Goal: Information Seeking & Learning: Find contact information

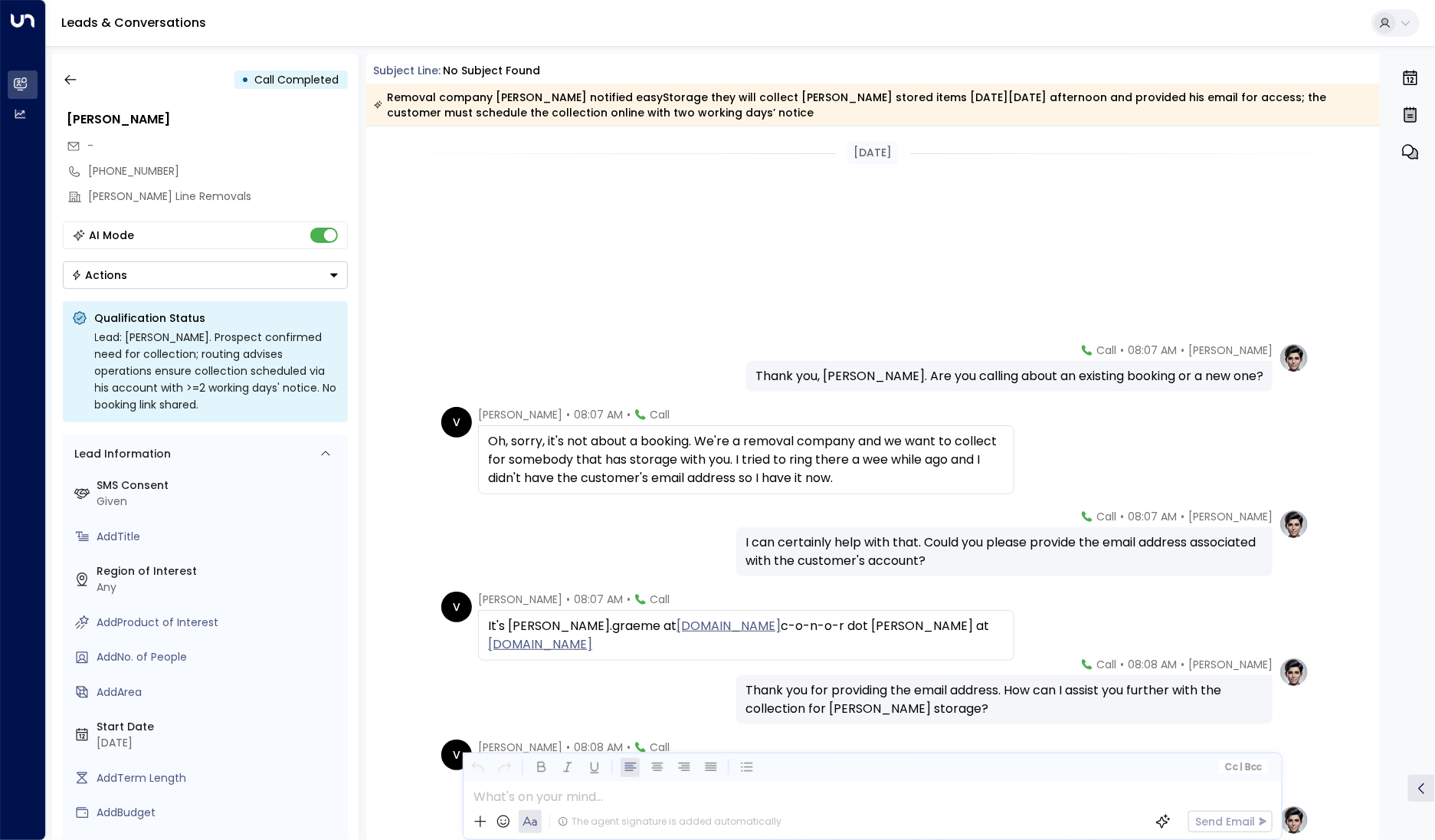
scroll to position [333, 0]
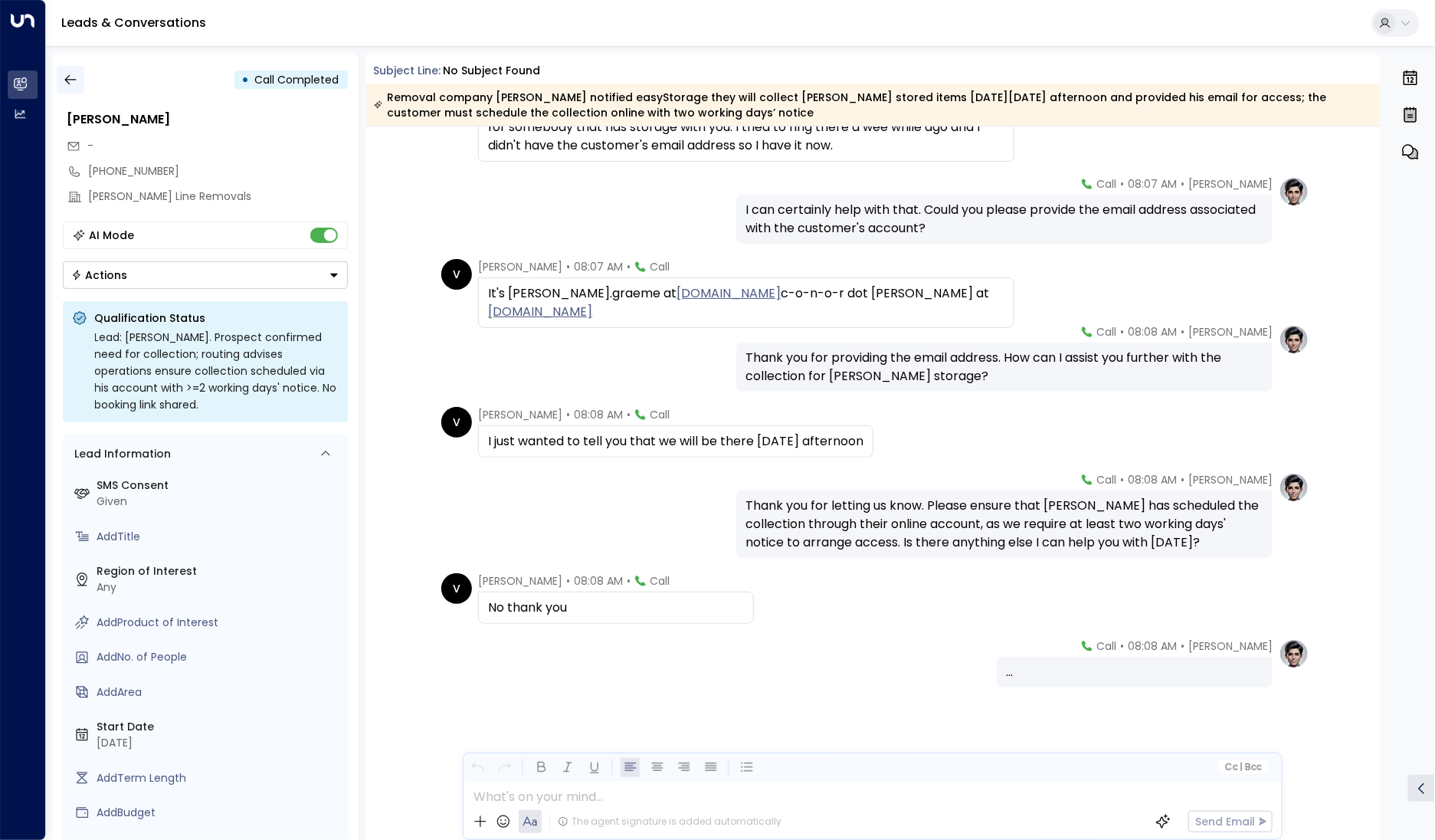
click at [69, 87] on icon "button" at bounding box center [70, 80] width 15 height 15
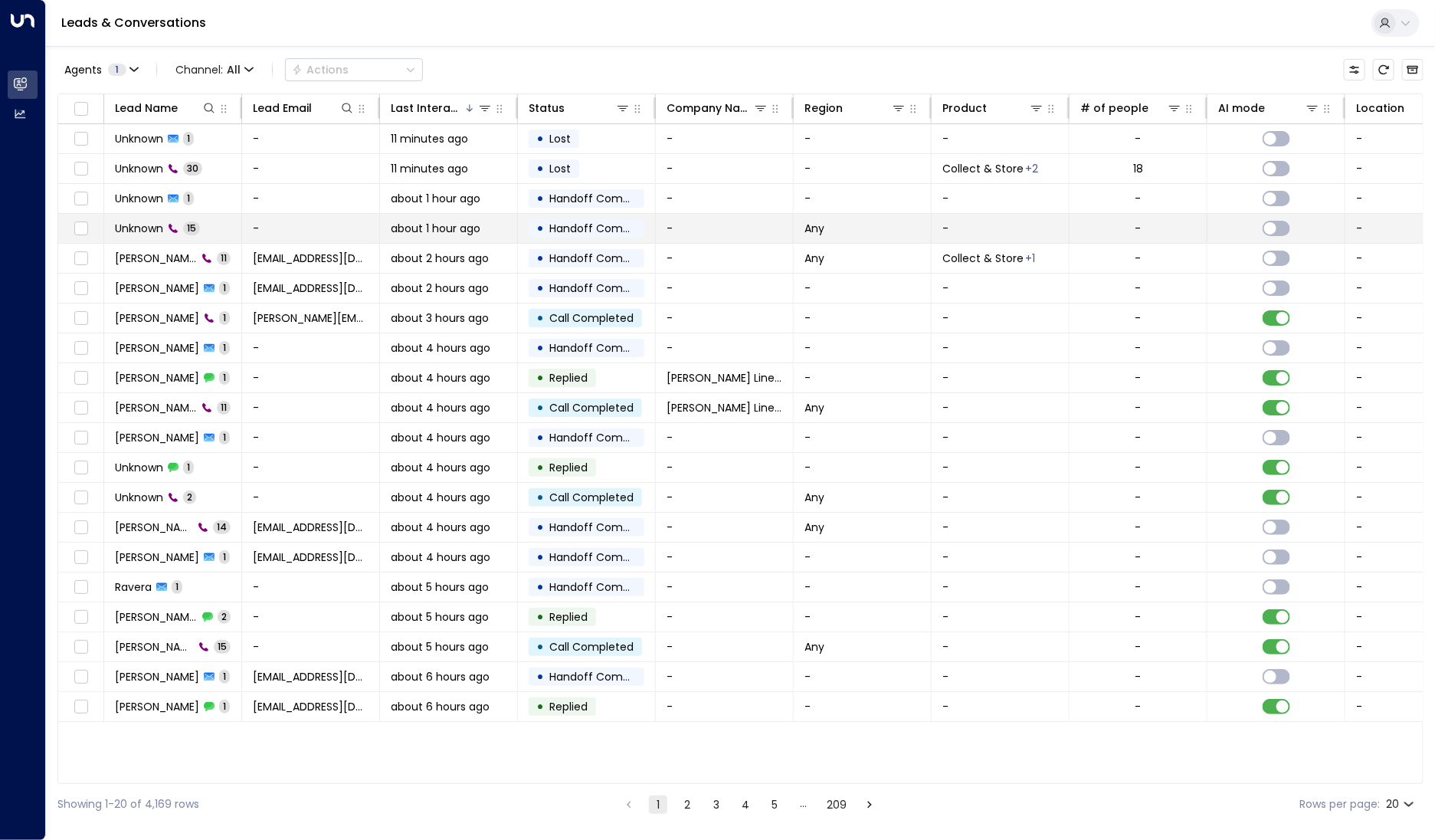
click at [162, 227] on span "Unknown" at bounding box center [139, 228] width 48 height 15
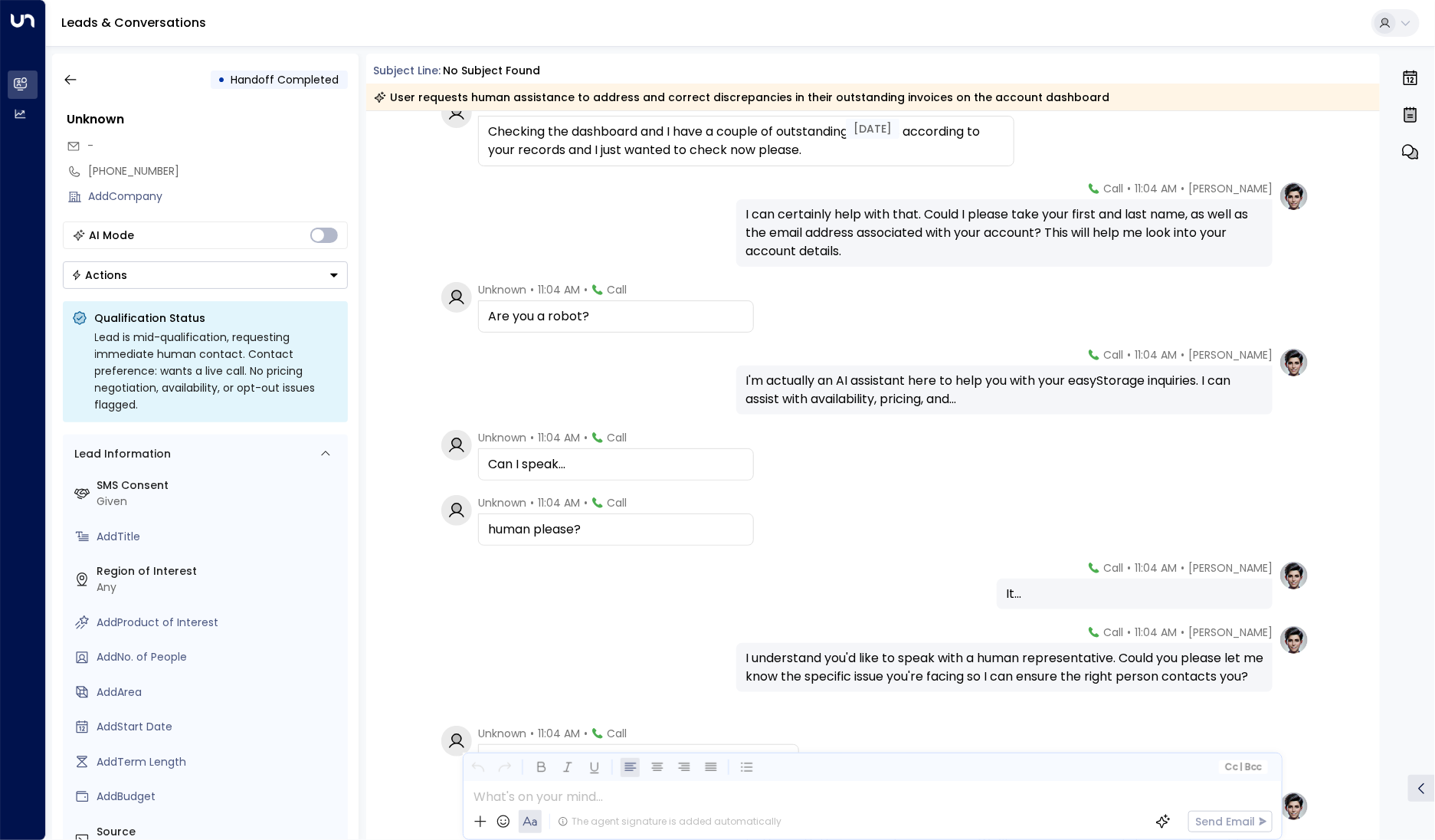
scroll to position [280, 0]
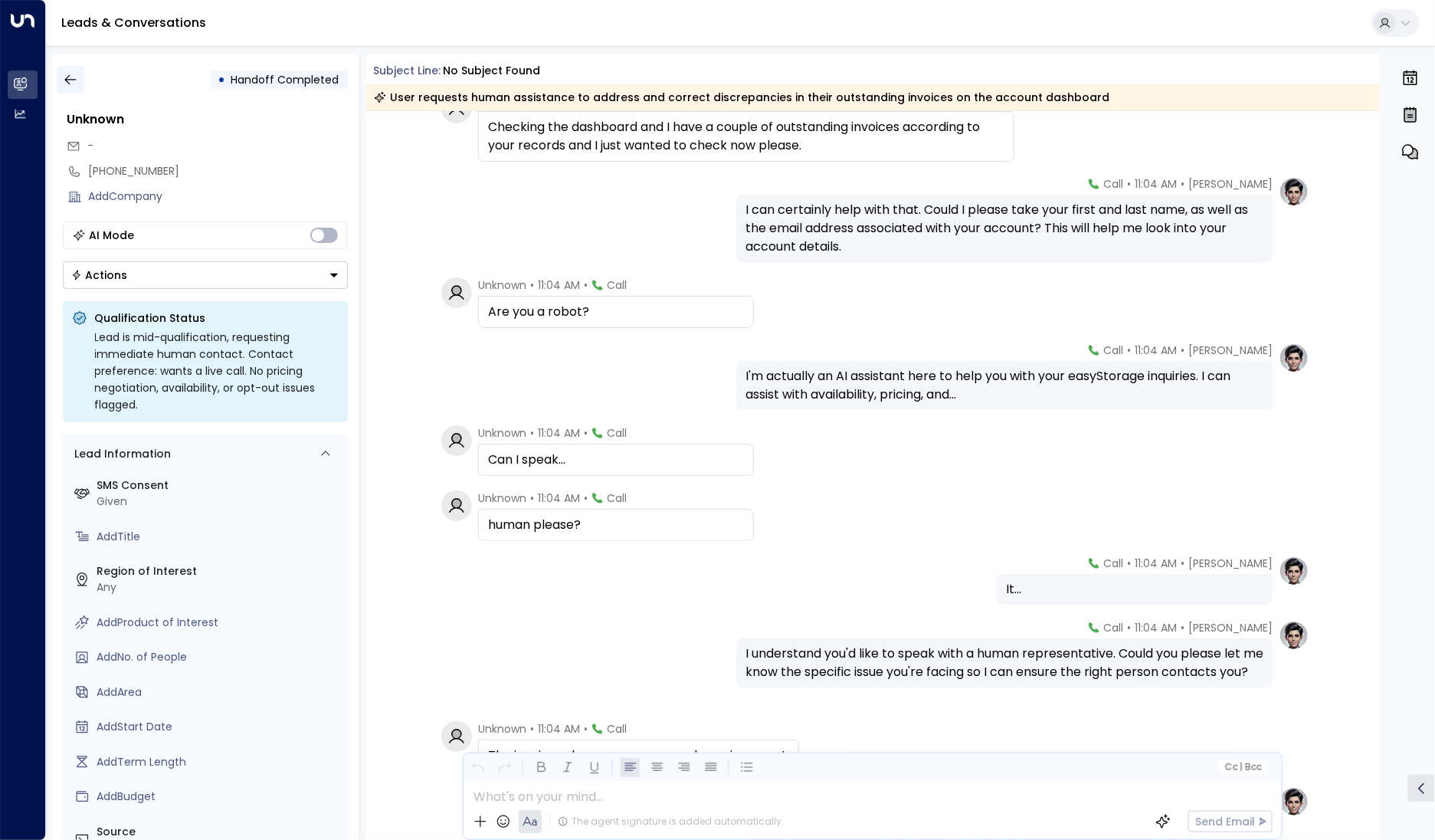
click at [77, 87] on button "button" at bounding box center [70, 80] width 27 height 27
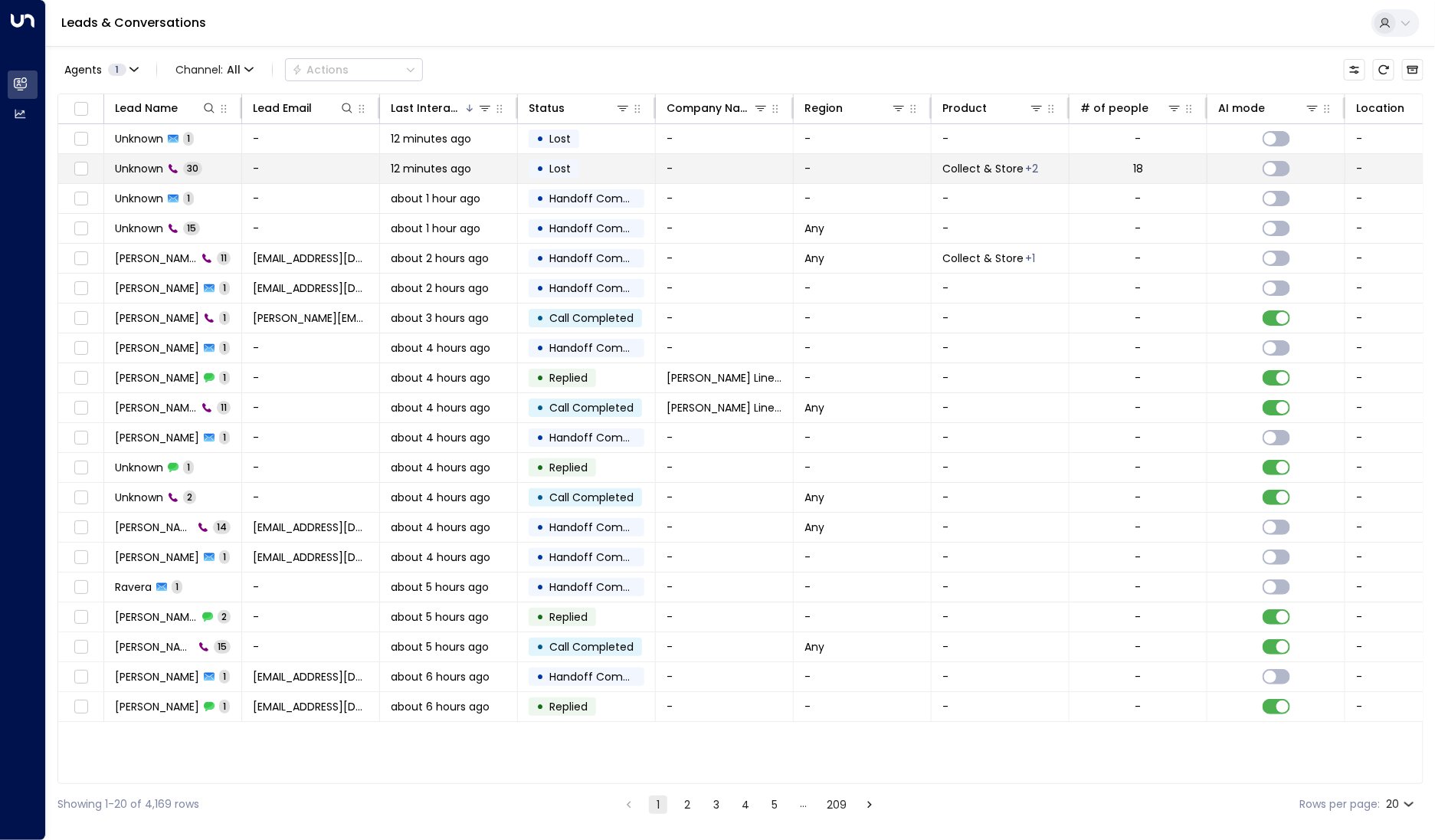
click at [157, 180] on td "Unknown 30" at bounding box center [173, 169] width 138 height 29
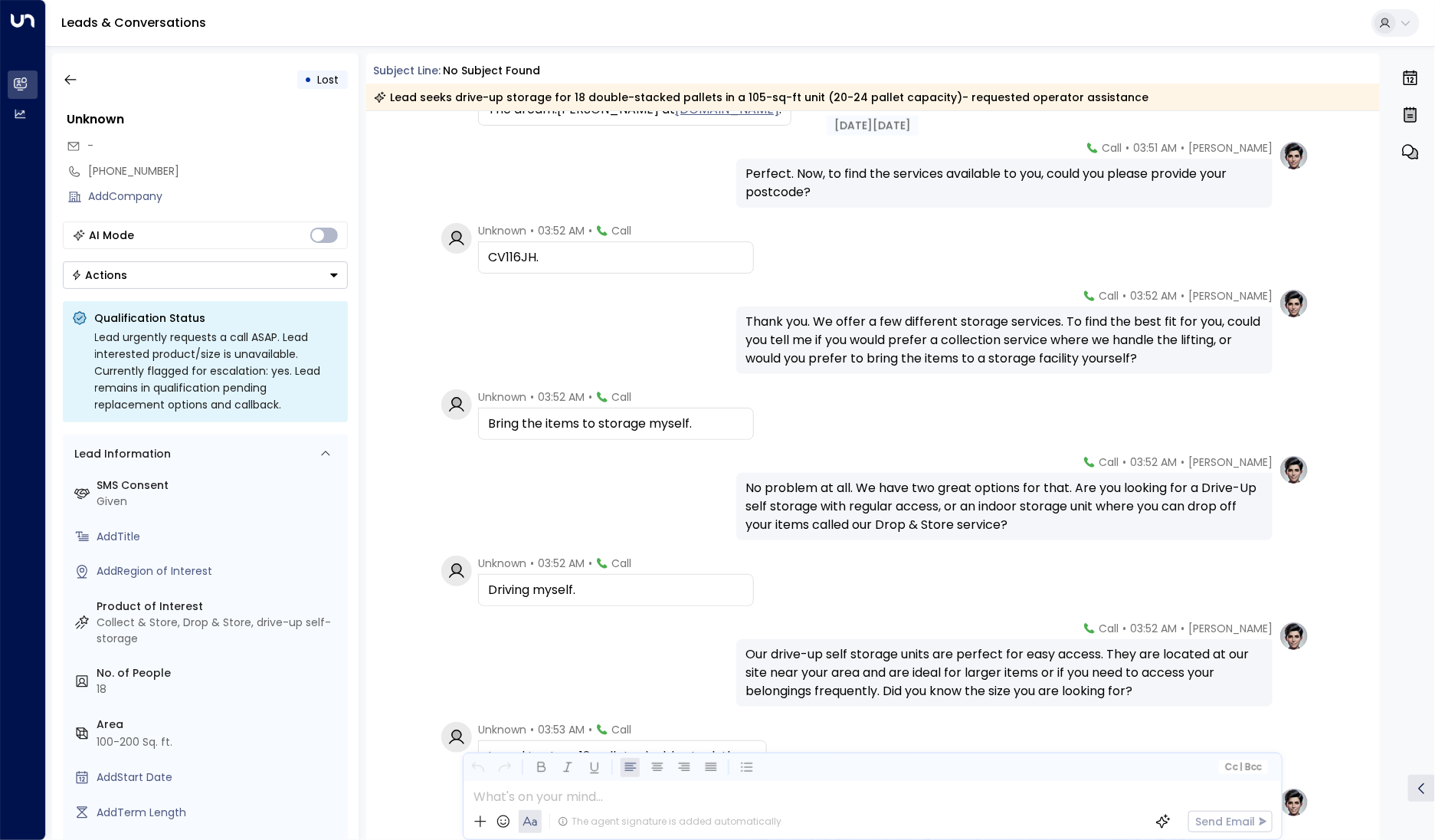
scroll to position [458, 0]
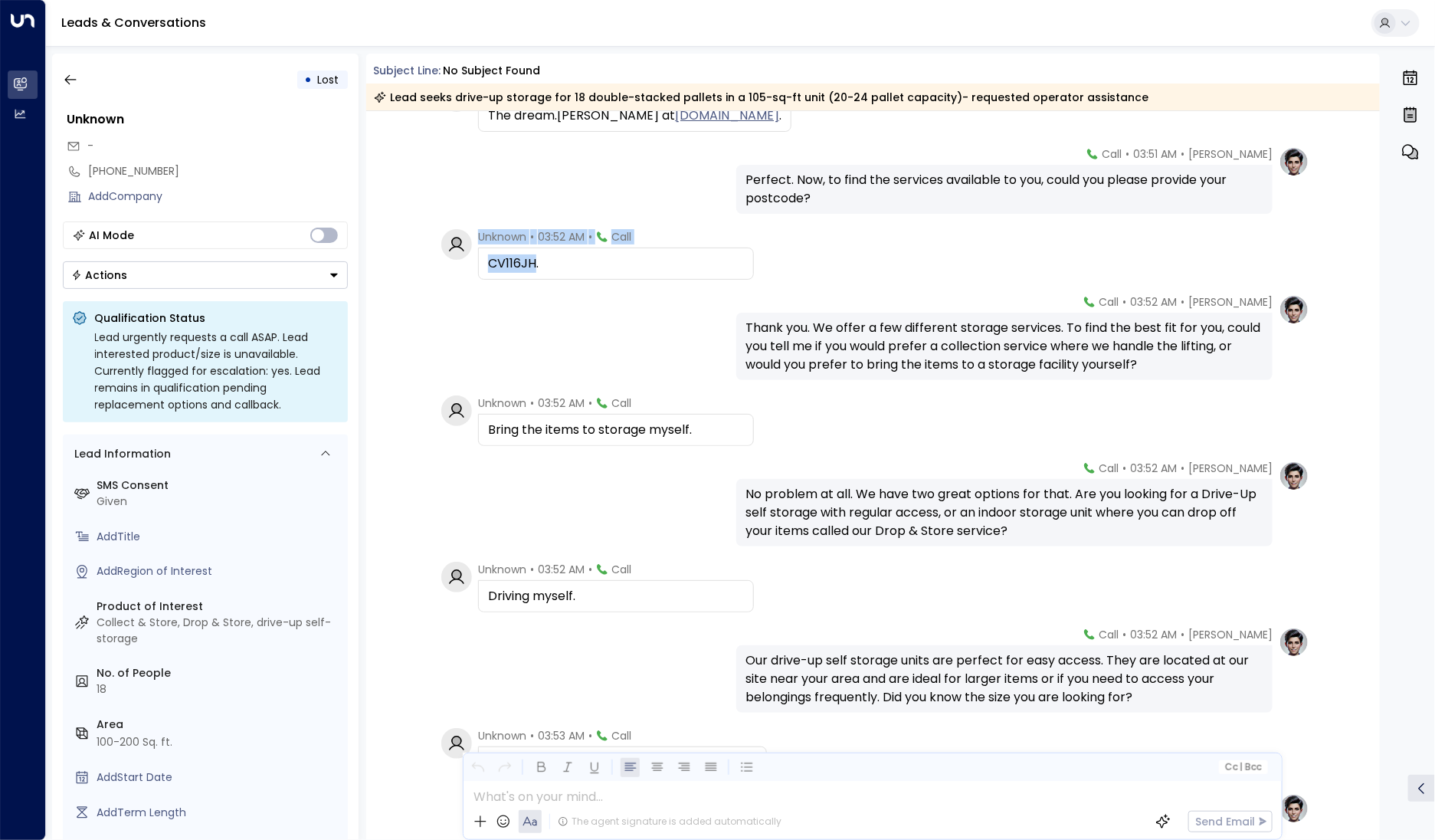
drag, startPoint x: 532, startPoint y: 263, endPoint x: 472, endPoint y: 263, distance: 60.0
click at [472, 263] on div "Unknown • 03:52 AM • Call CV116JH." at bounding box center [597, 254] width 313 height 51
copy div "CV116JH"
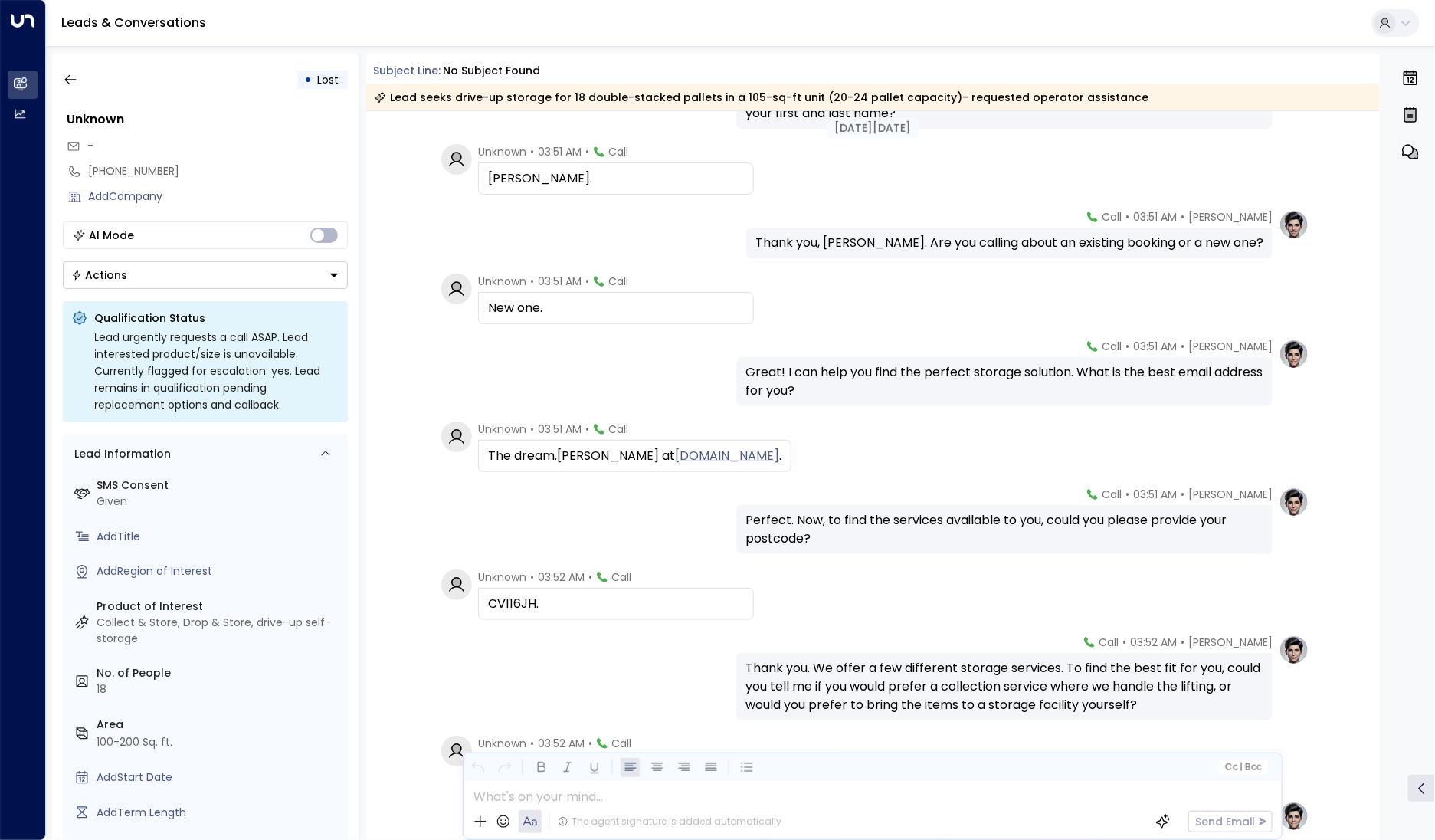
scroll to position [0, 0]
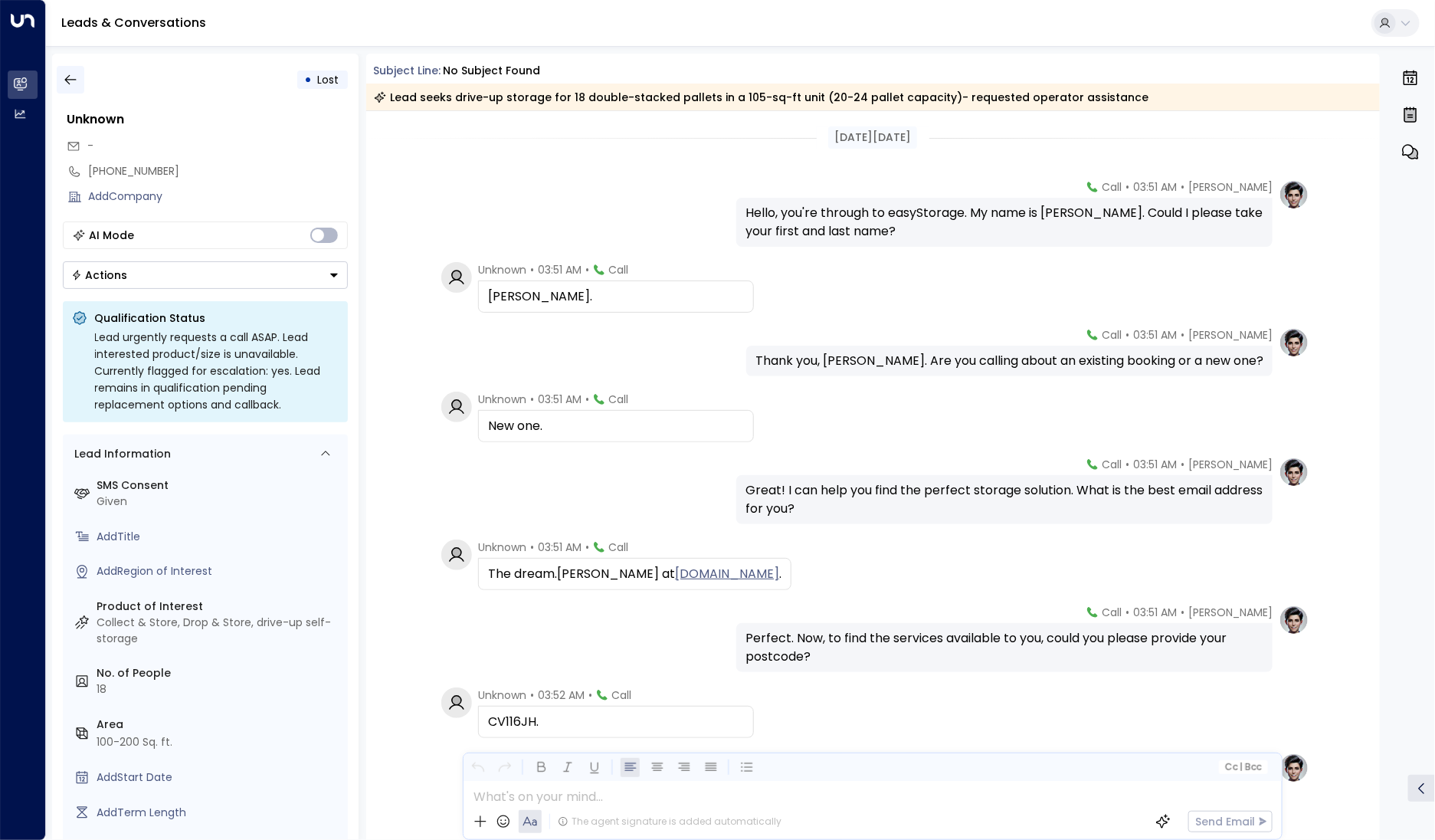
click at [57, 67] on button "button" at bounding box center [70, 80] width 27 height 27
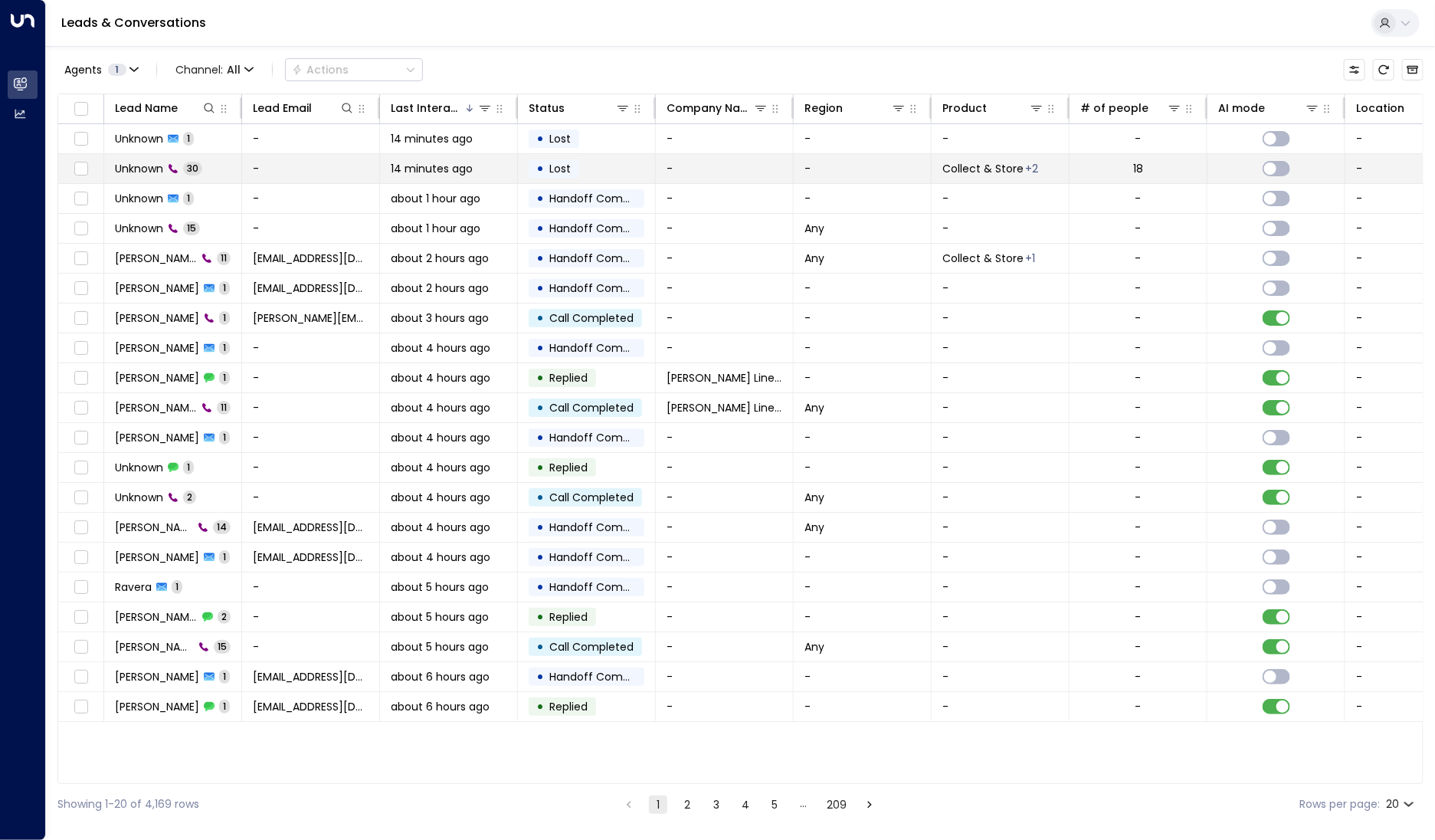
click at [173, 170] on icon at bounding box center [173, 168] width 9 height 9
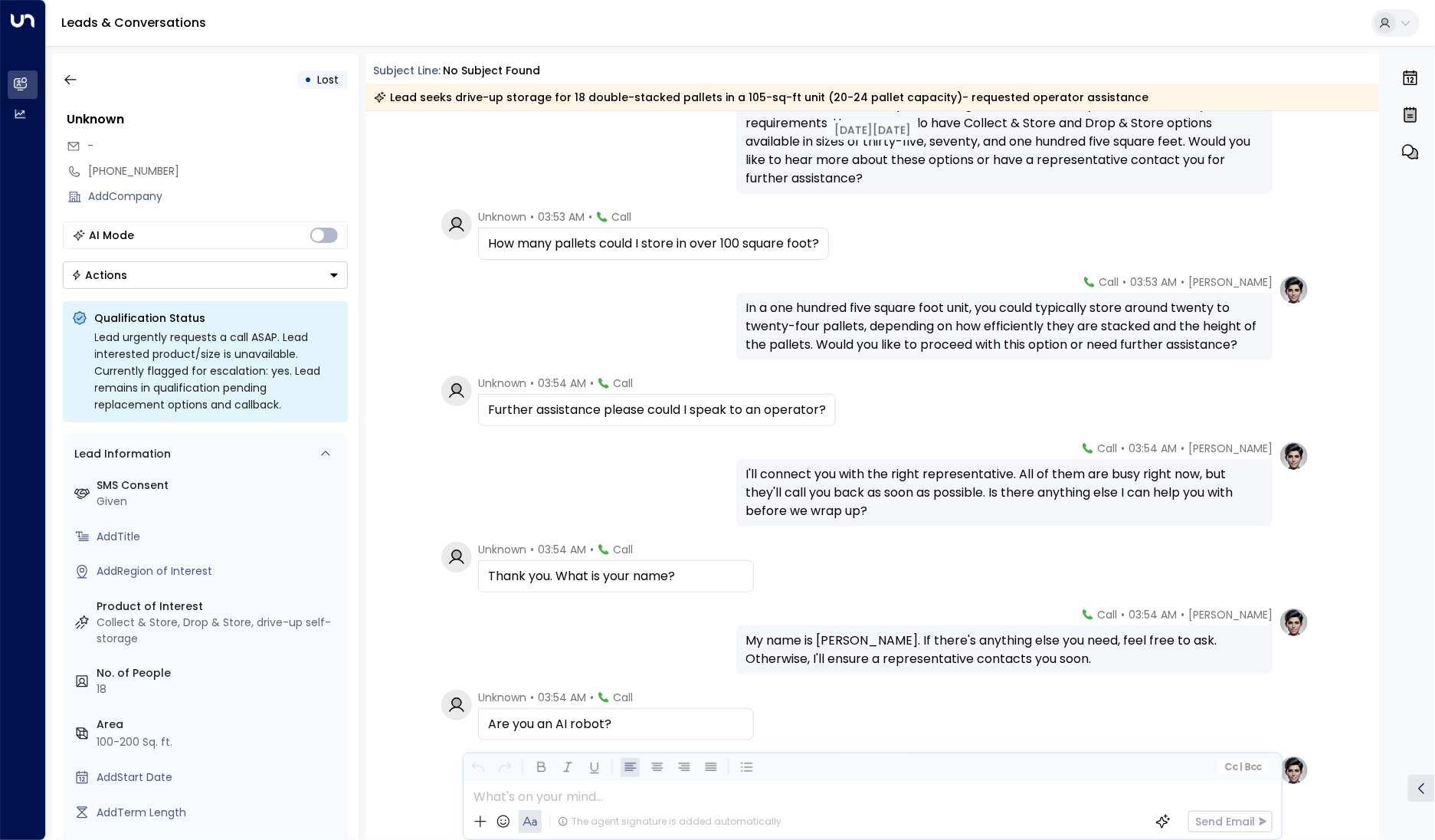
scroll to position [1859, 0]
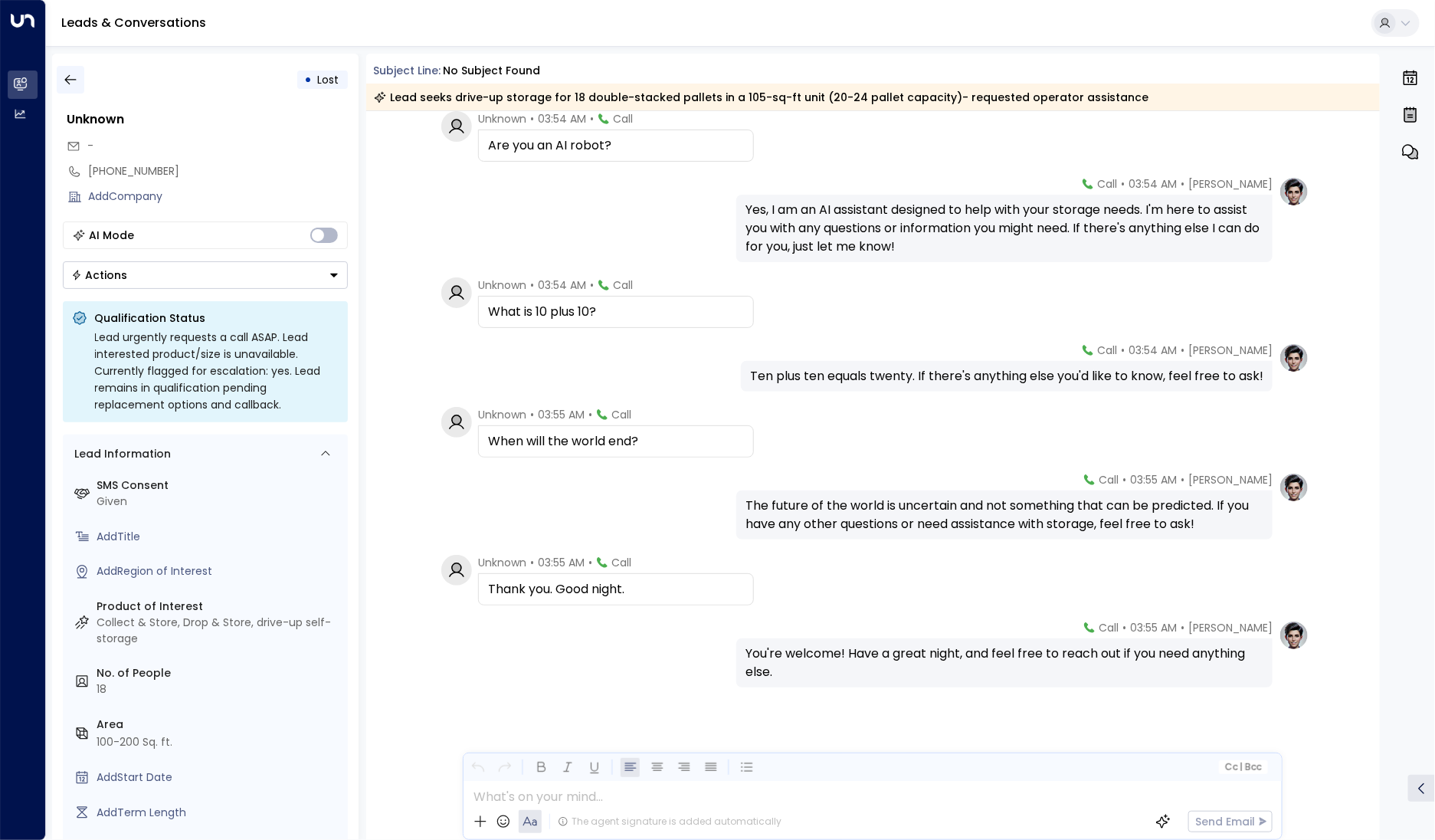
click at [65, 84] on icon "button" at bounding box center [70, 80] width 15 height 15
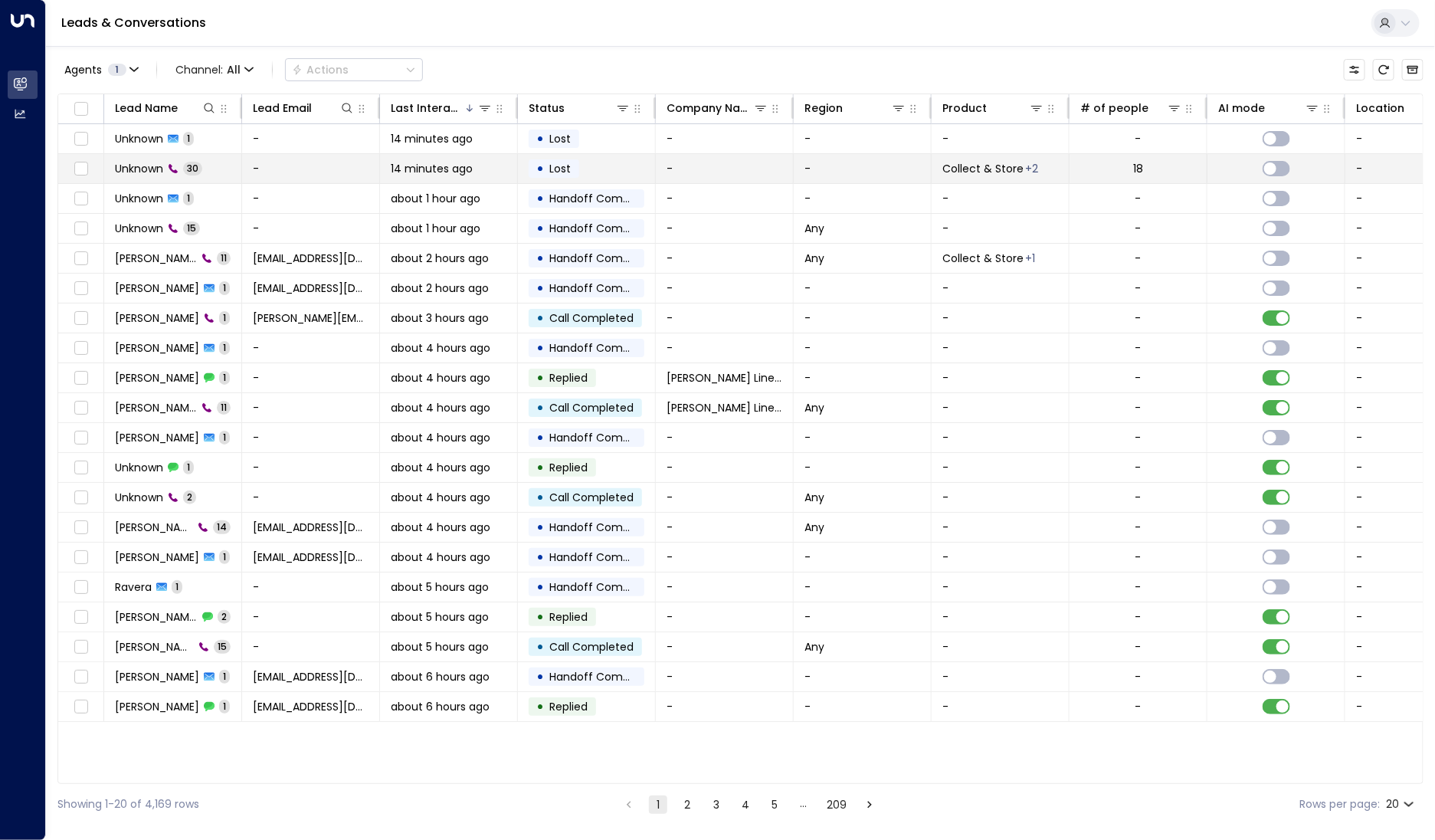
click at [139, 170] on span "Unknown" at bounding box center [139, 169] width 48 height 15
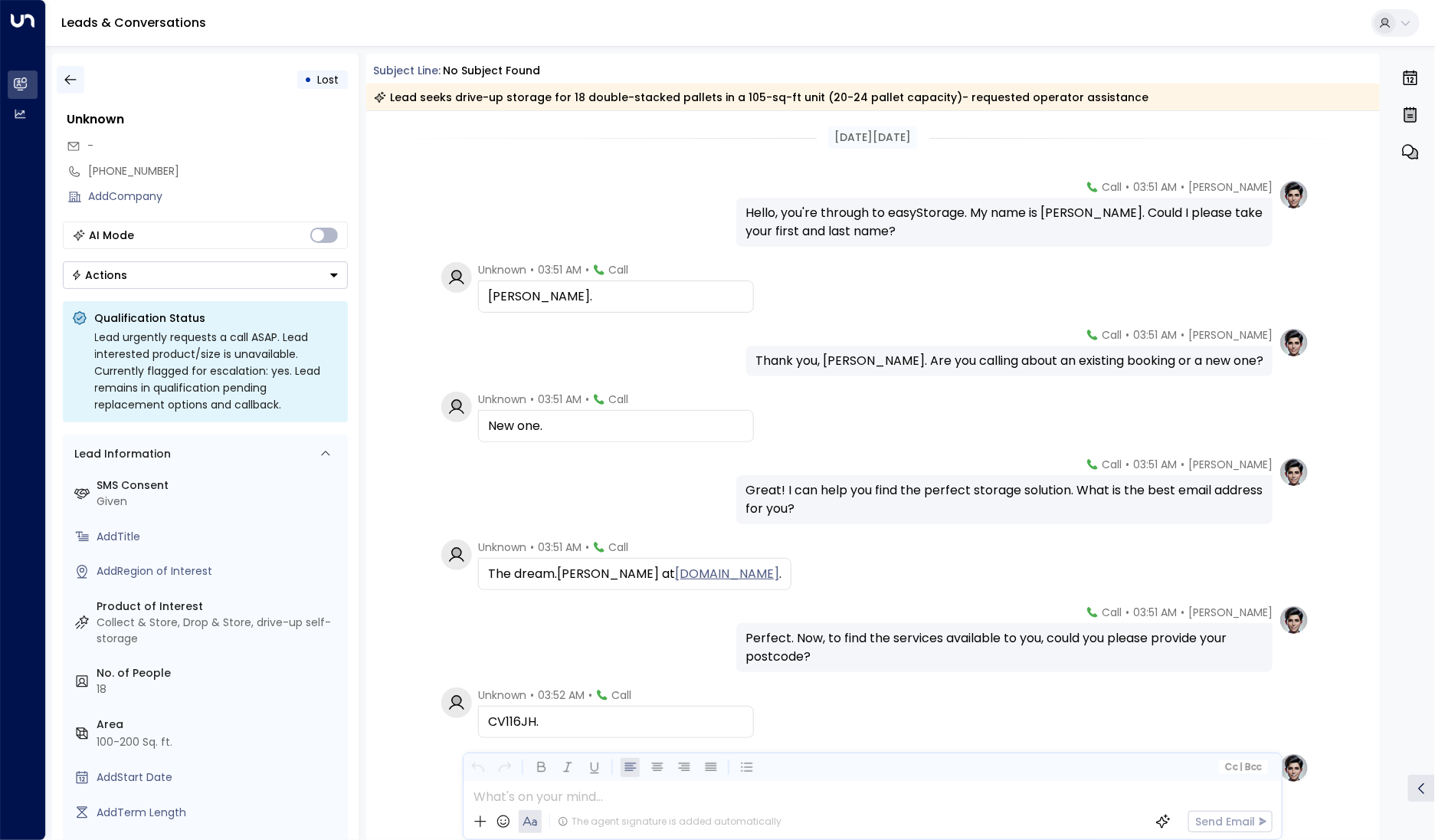
click at [67, 68] on button "button" at bounding box center [70, 80] width 27 height 27
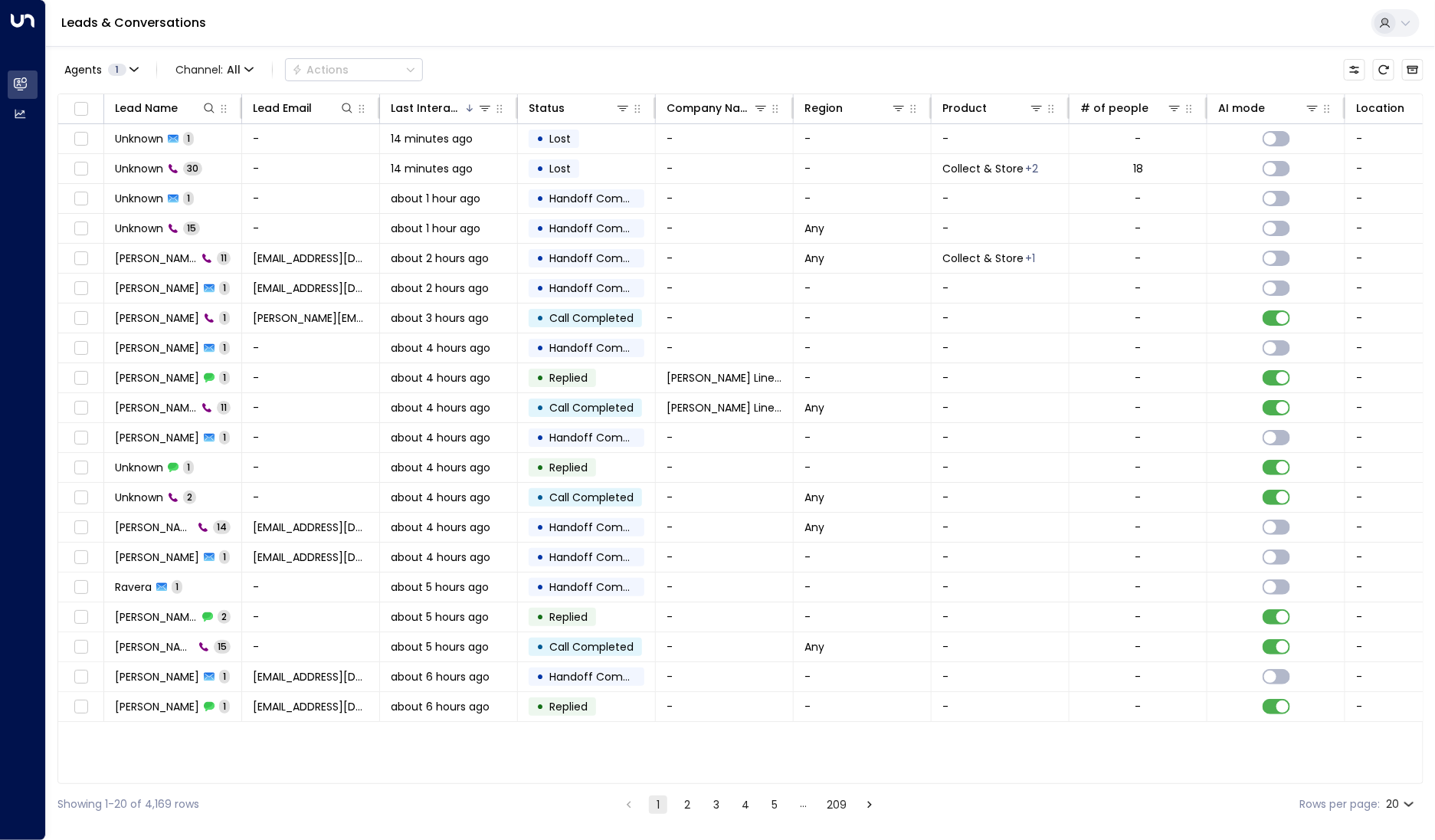
click at [772, 803] on button "5" at bounding box center [774, 804] width 18 height 18
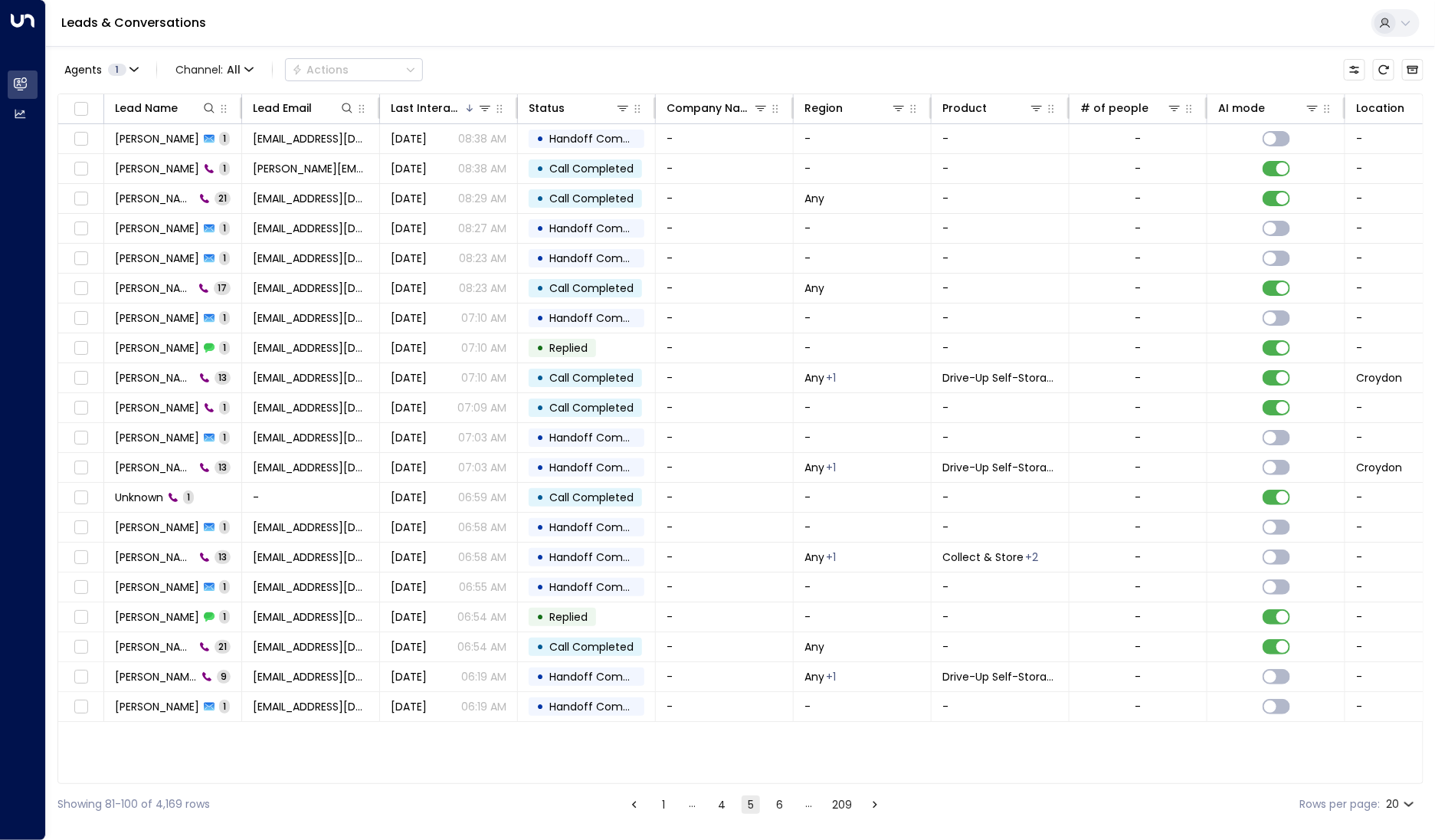
click at [775, 803] on button "6" at bounding box center [779, 804] width 18 height 18
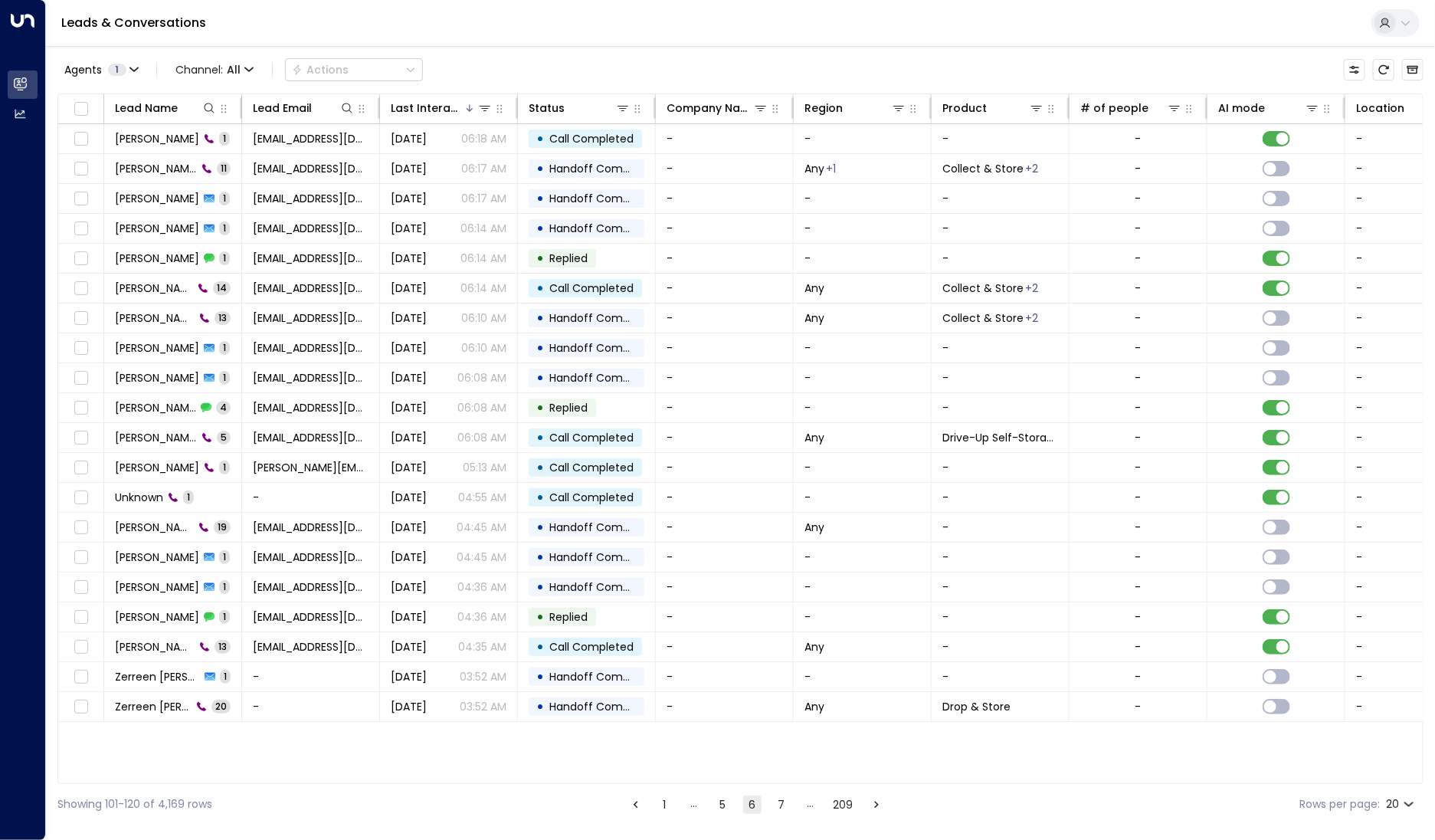
click at [727, 792] on div "Showing 101-120 of 4,169 rows 1 … 5 6 7 … 209 Rows per page: 20 **" at bounding box center [741, 803] width 1366 height 40
click at [725, 800] on button "5" at bounding box center [723, 804] width 18 height 18
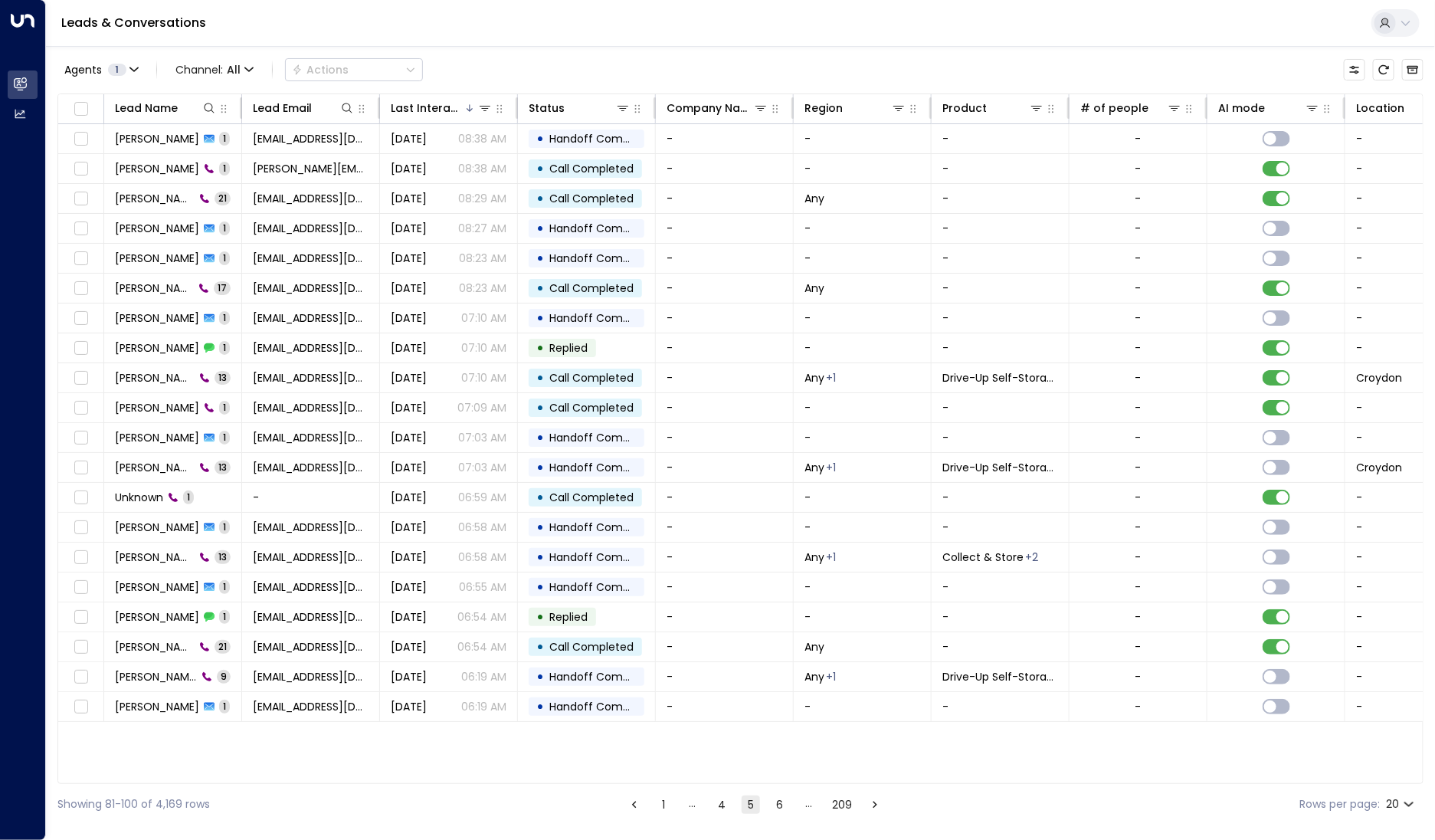
click at [702, 800] on ul "1 … 4 5 6 … 209" at bounding box center [754, 804] width 261 height 19
click at [719, 807] on button "4" at bounding box center [721, 804] width 18 height 18
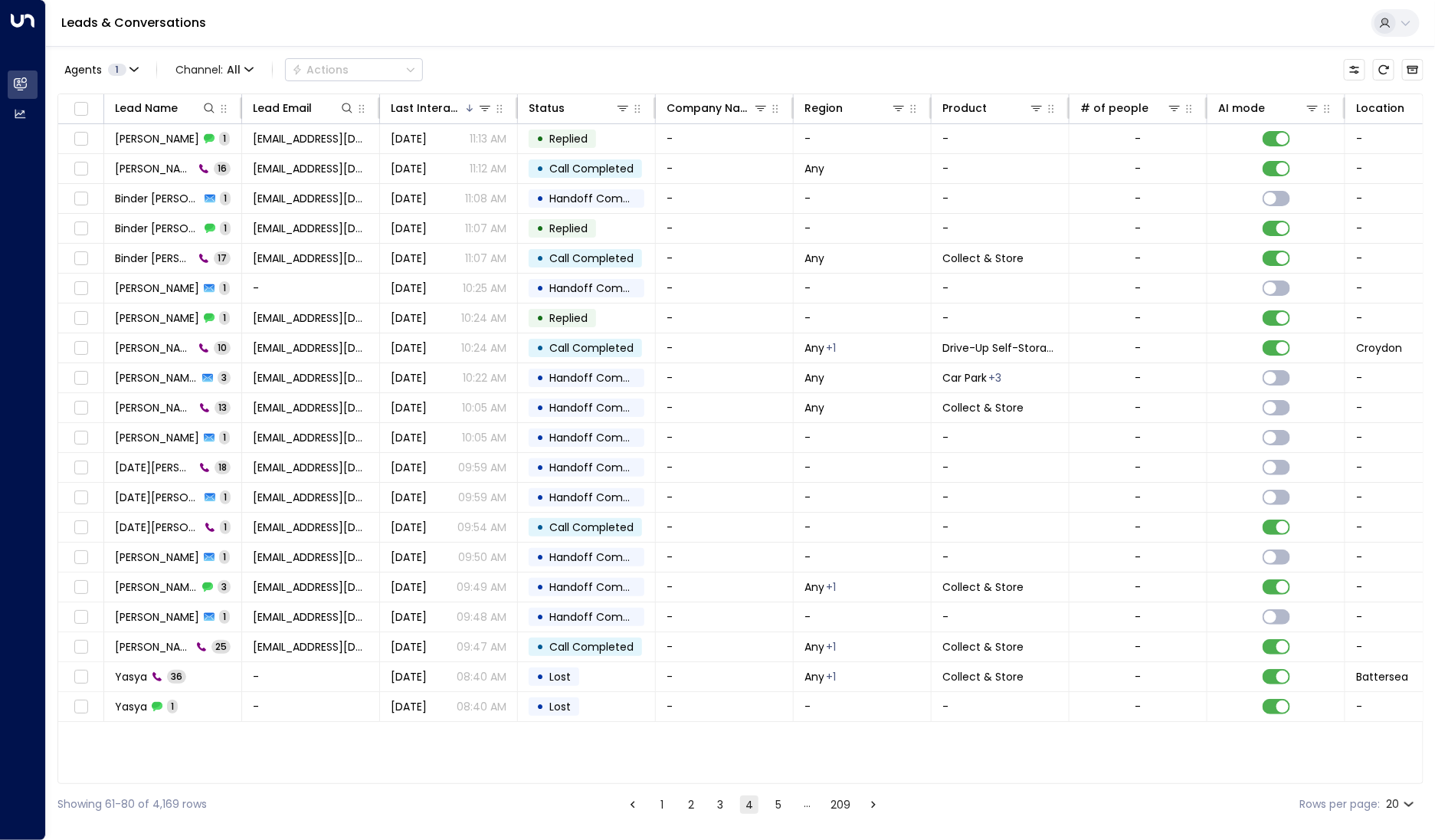
click at [663, 802] on button "1" at bounding box center [662, 804] width 18 height 18
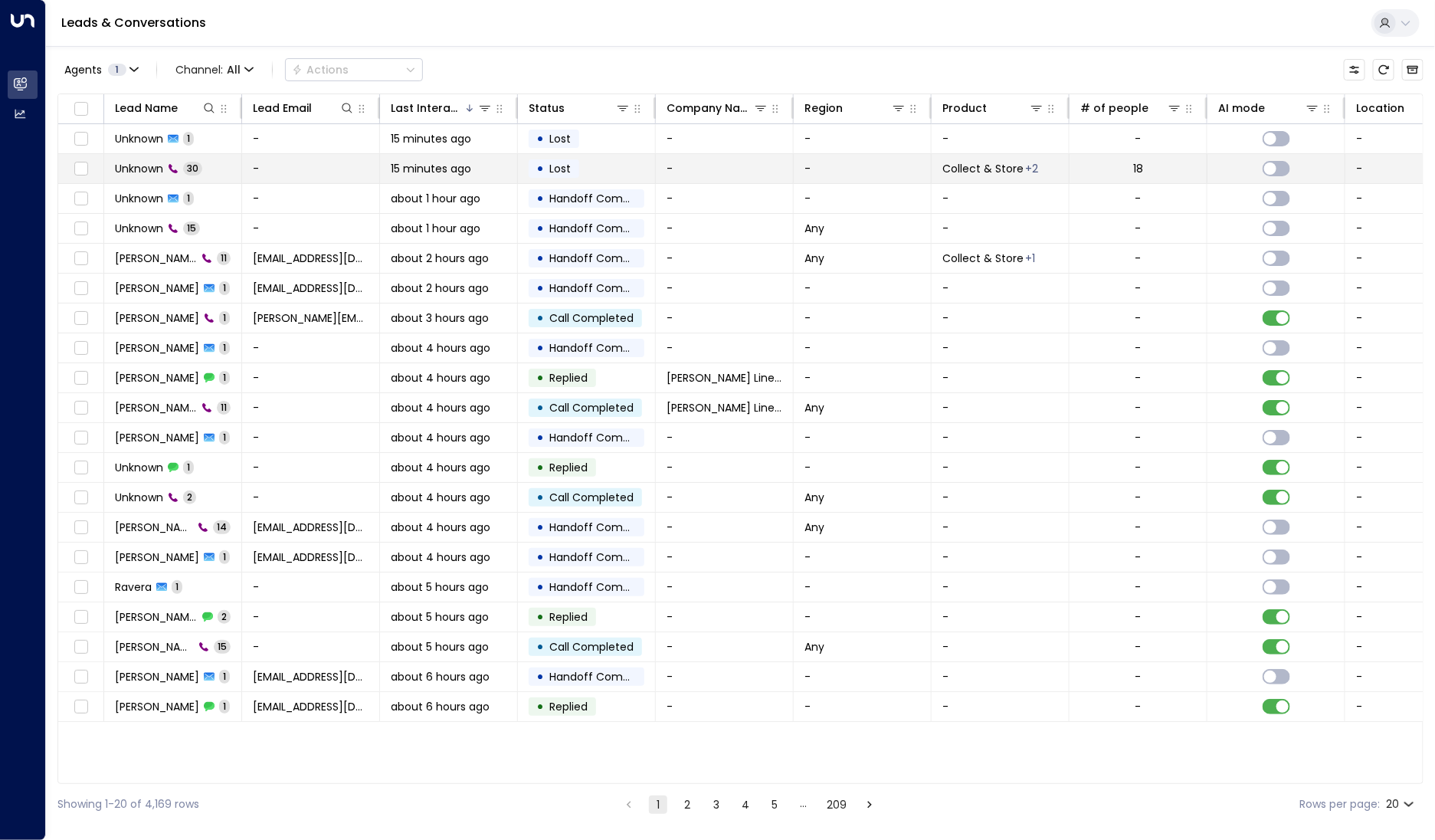
click at [160, 170] on span "Unknown" at bounding box center [139, 169] width 48 height 15
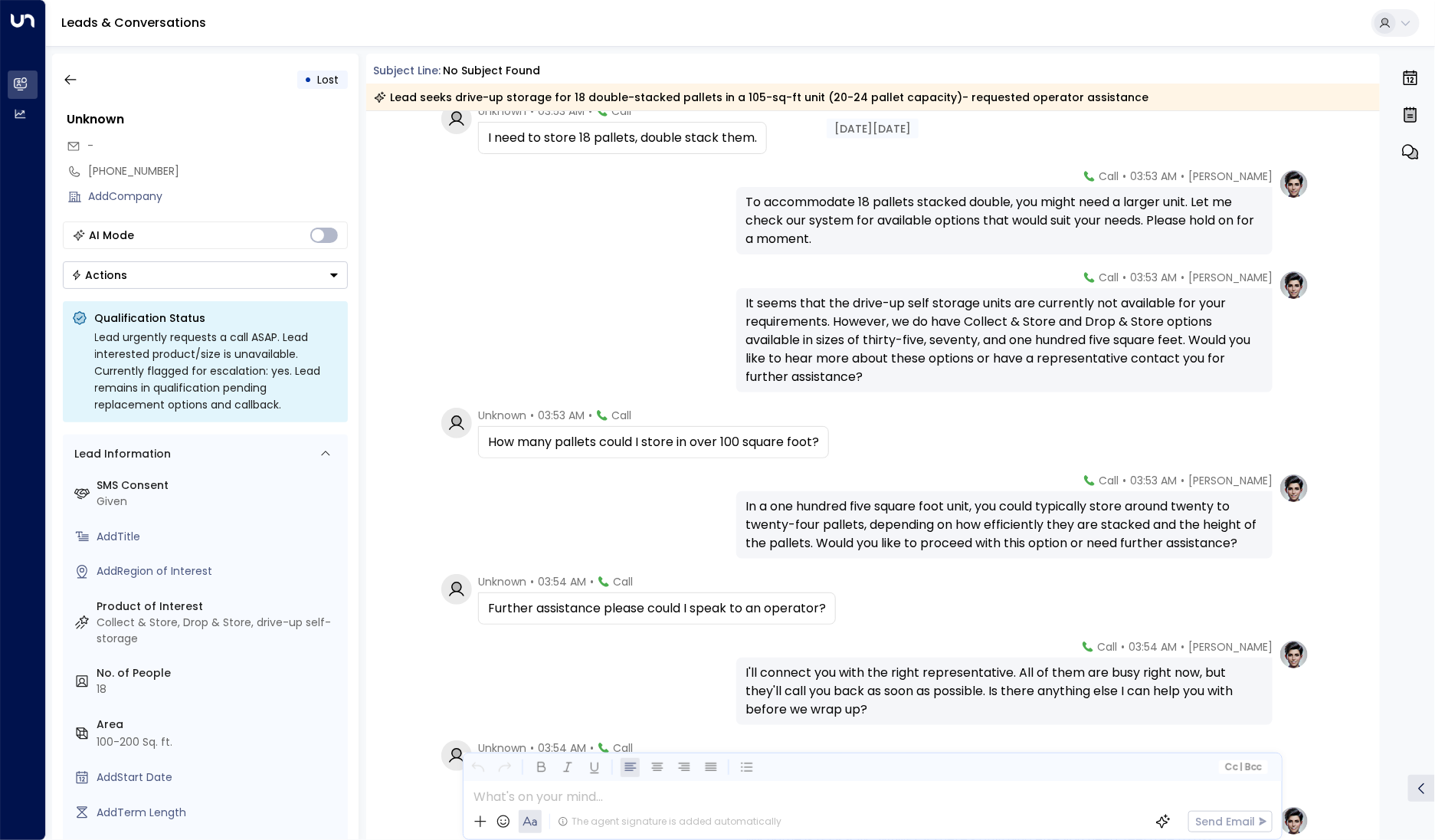
scroll to position [1053, 0]
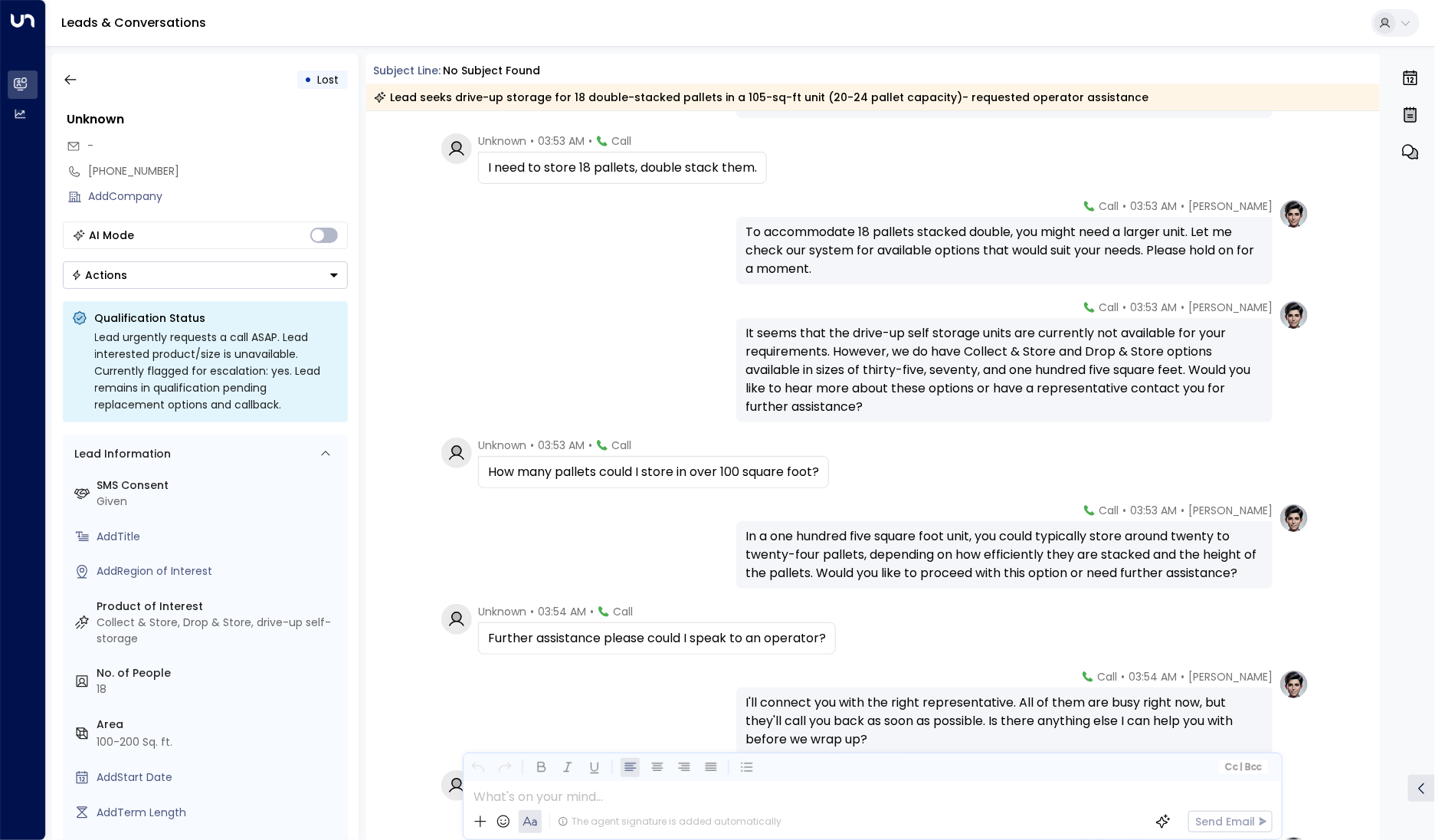
drag, startPoint x: 737, startPoint y: 394, endPoint x: 681, endPoint y: 690, distance: 301.3
click at [681, 690] on div "[DATE][DATE] Unknown • 03:52 AM • Call Driving myself. [PERSON_NAME] • 03:52 AM…" at bounding box center [873, 353] width 1014 height 2589
click at [483, 379] on div "[PERSON_NAME] • 03:53 AM • Call It seems that the drive-up self storage units a…" at bounding box center [873, 360] width 874 height 123
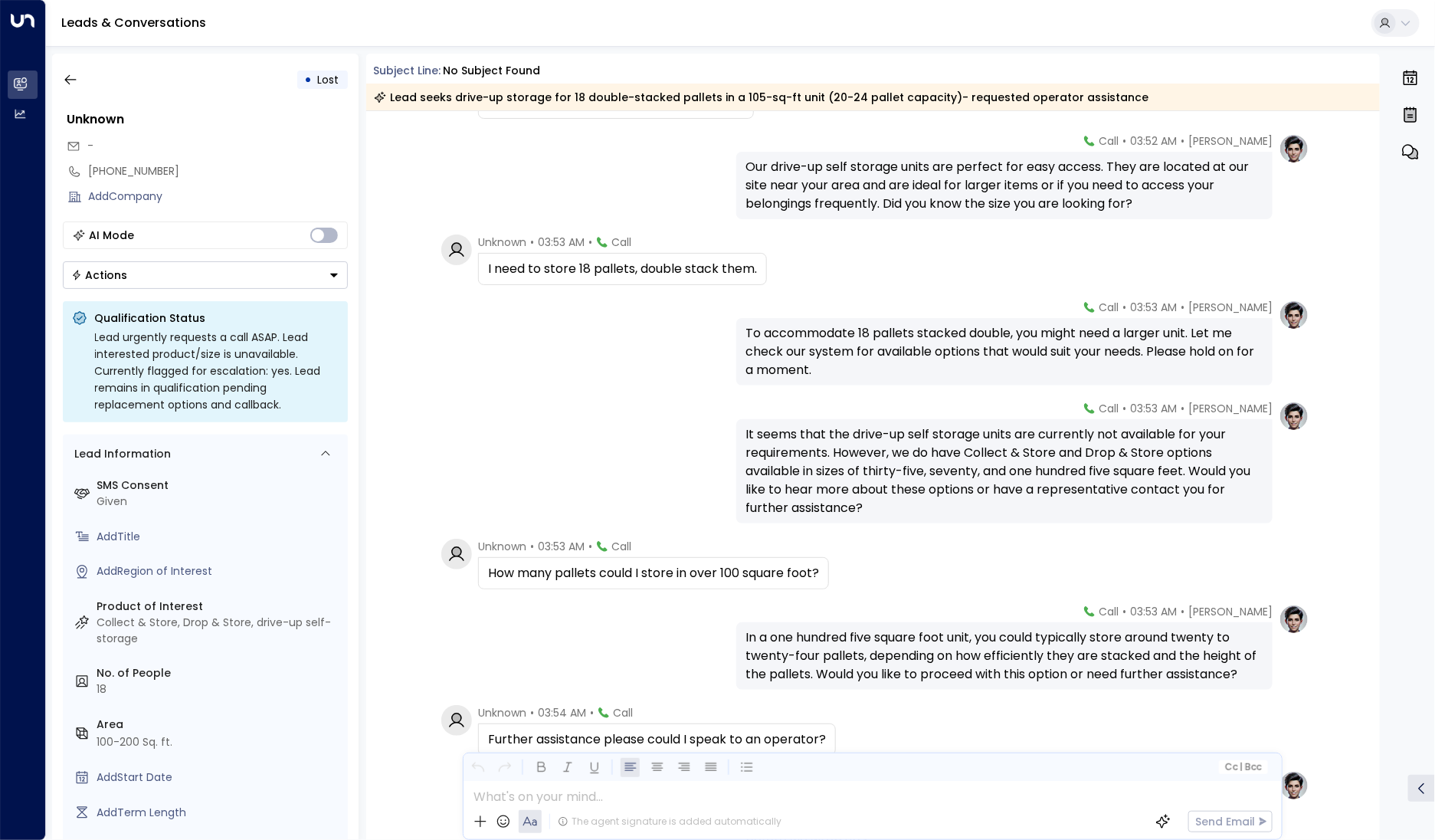
scroll to position [0, 0]
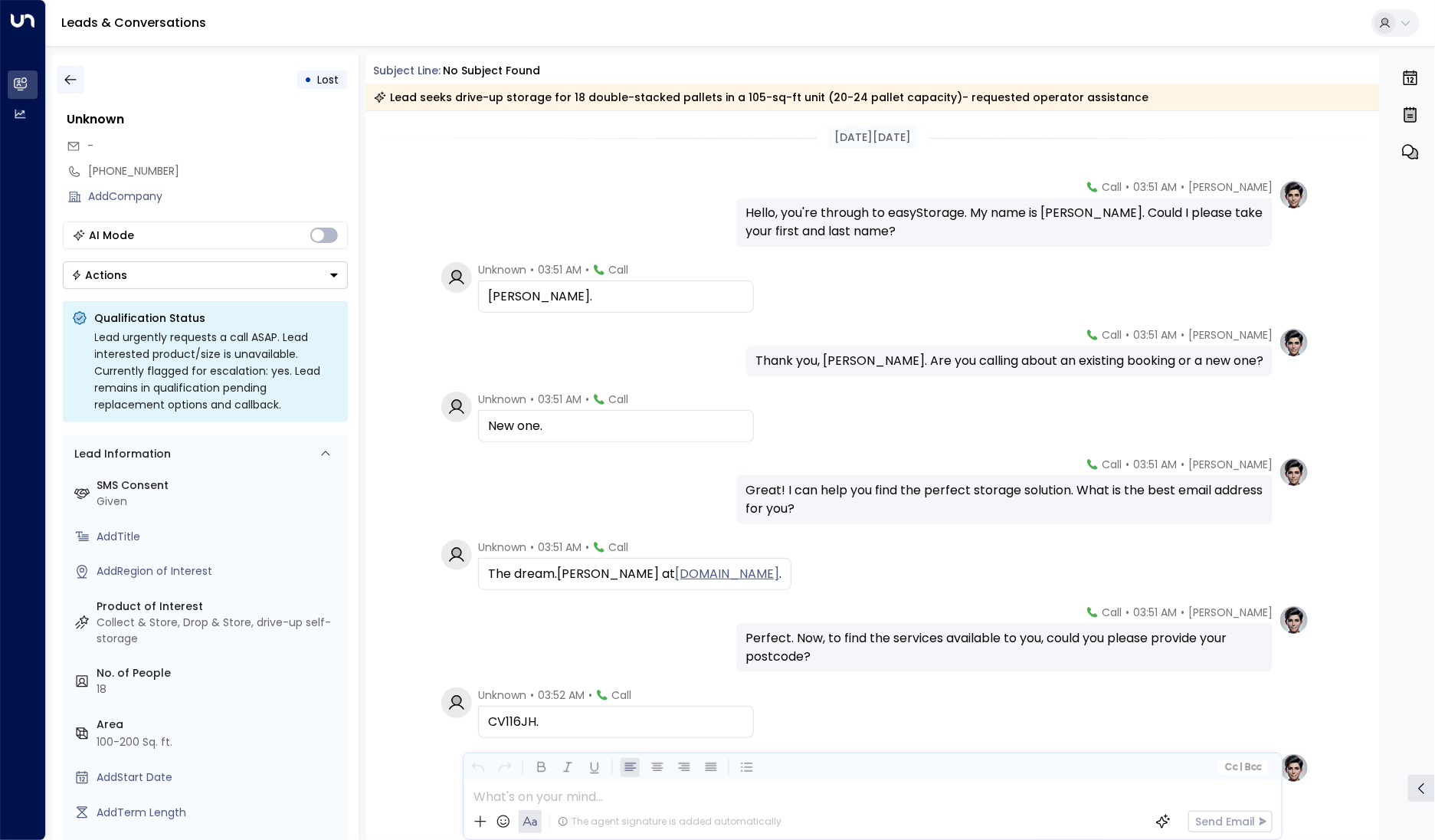
click at [72, 83] on icon "button" at bounding box center [70, 80] width 15 height 15
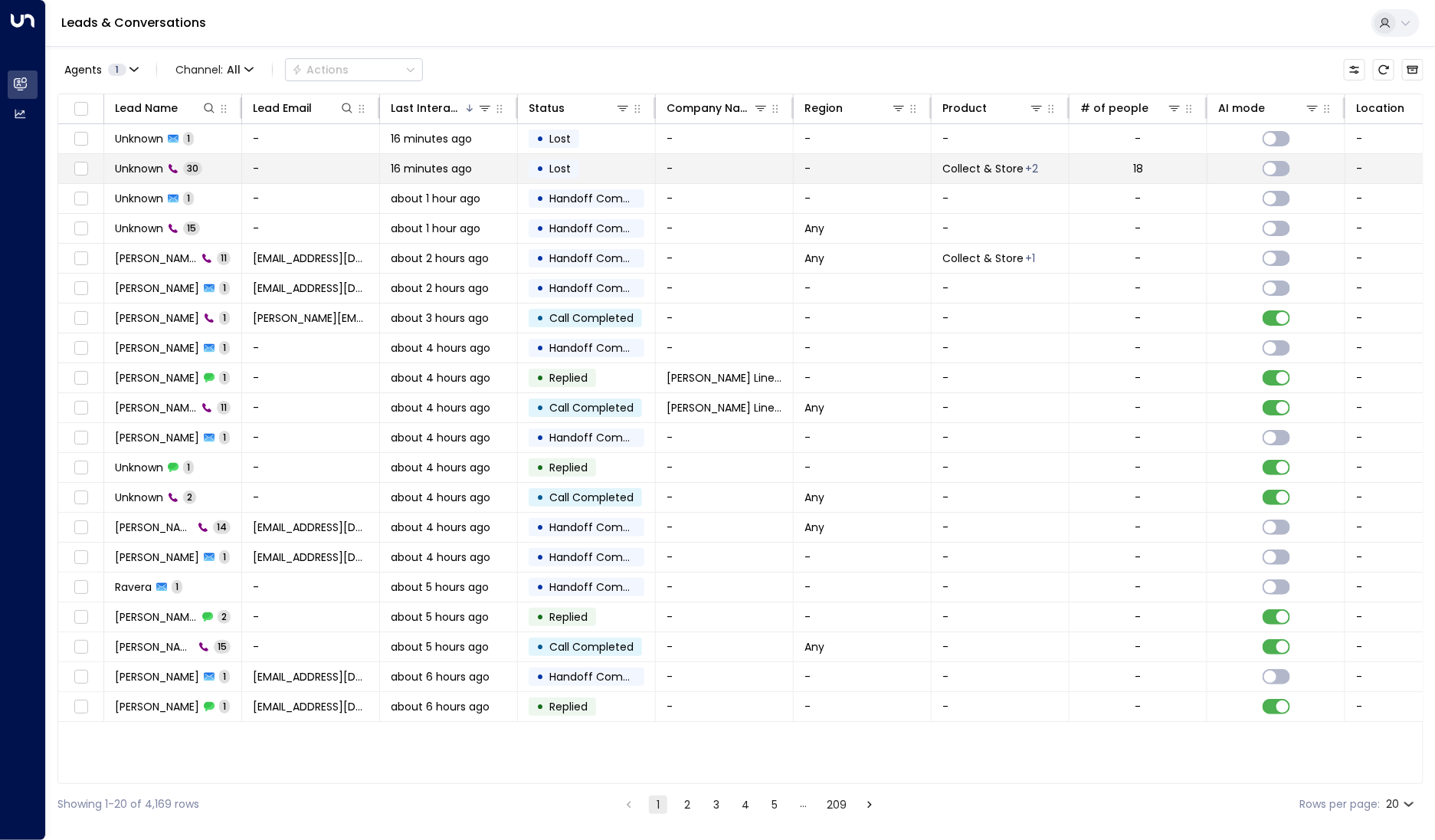
click at [139, 176] on td "Unknown 30" at bounding box center [173, 169] width 138 height 29
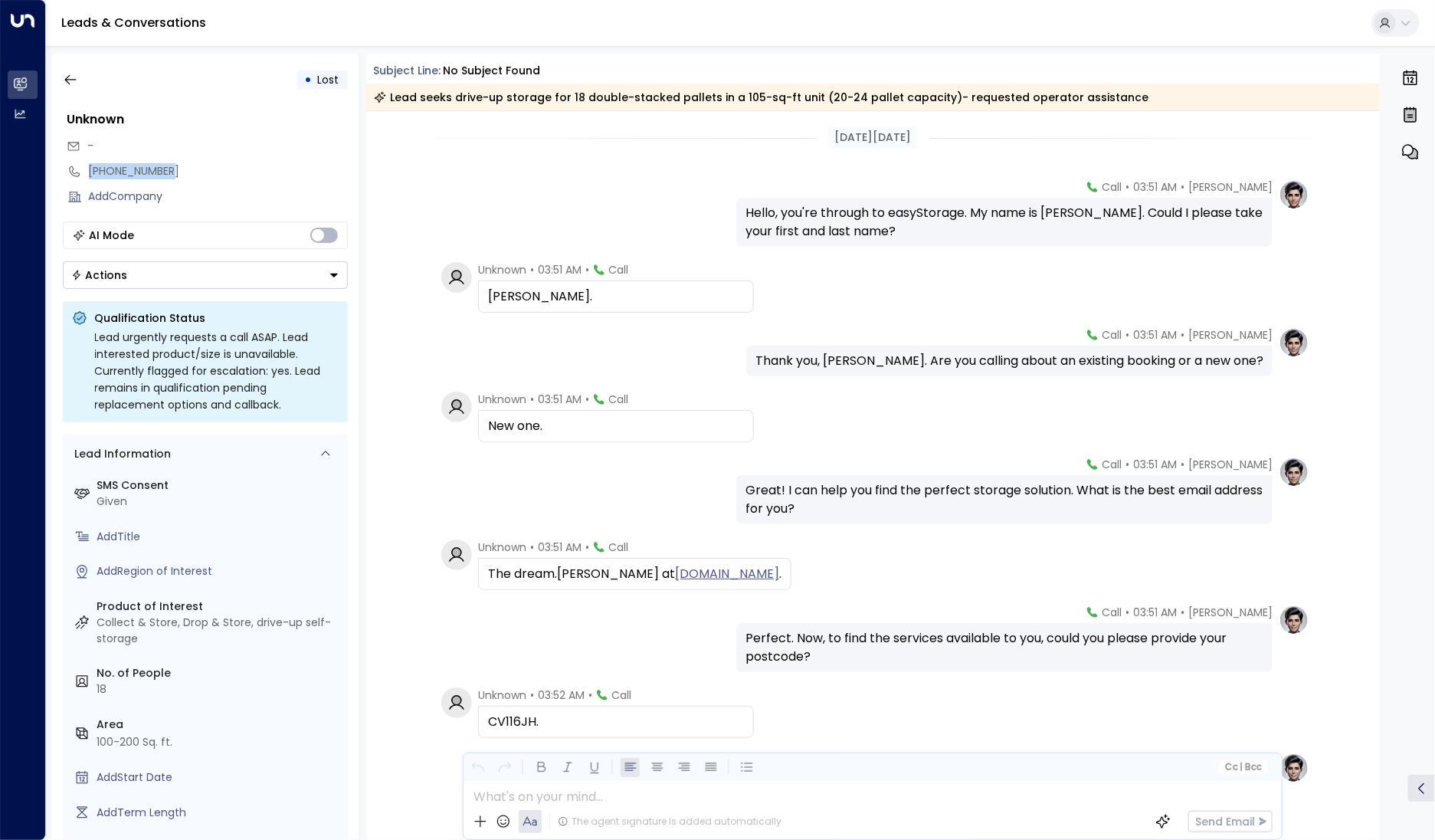
drag, startPoint x: 175, startPoint y: 171, endPoint x: 81, endPoint y: 178, distance: 94.3
click at [81, 178] on div "[PHONE_NUMBER]" at bounding box center [205, 171] width 285 height 25
copy div "[PHONE_NUMBER]"
click at [69, 75] on icon "button" at bounding box center [70, 80] width 15 height 15
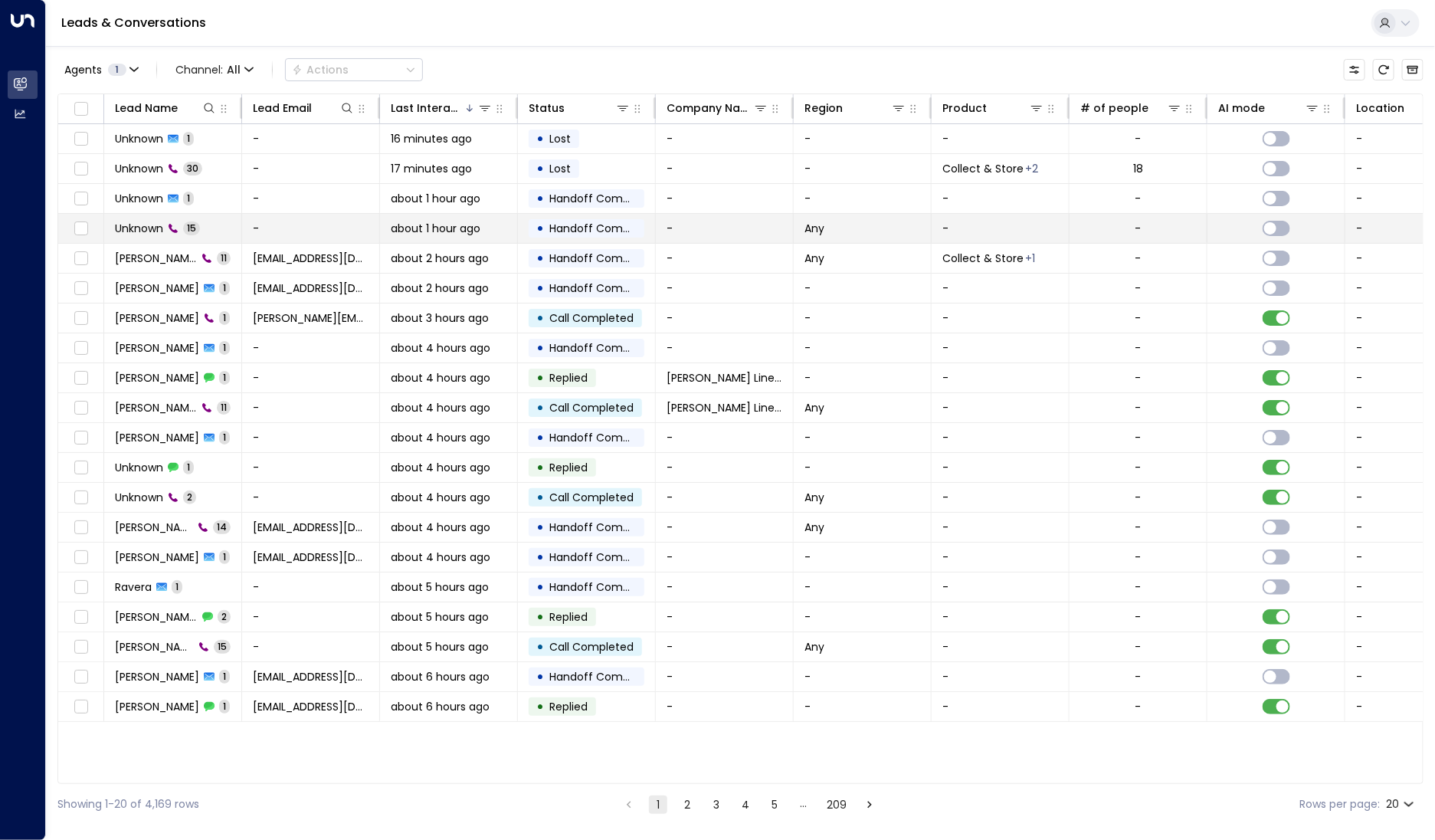
click at [156, 231] on span "Unknown" at bounding box center [139, 228] width 48 height 15
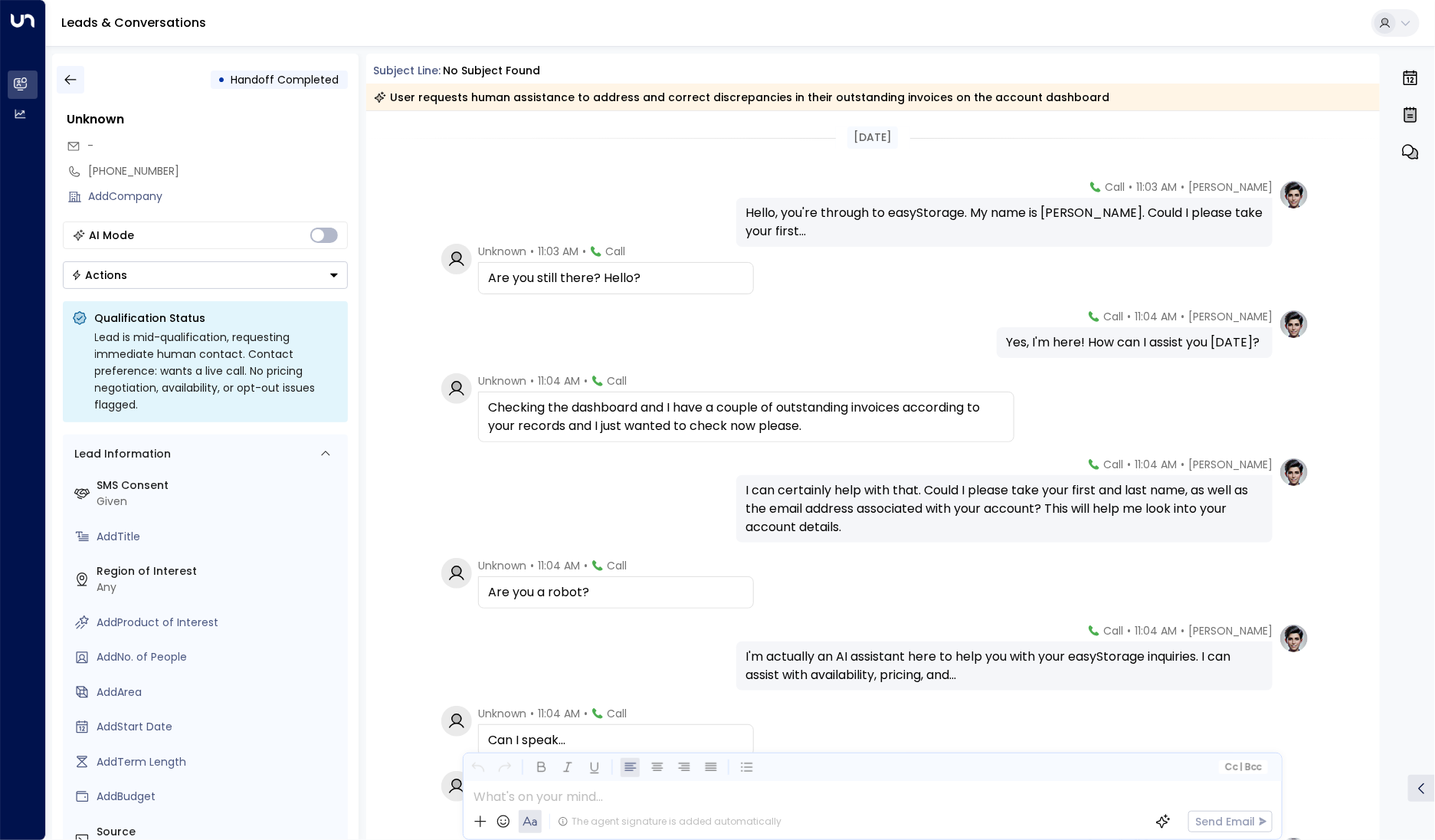
click at [63, 85] on icon "button" at bounding box center [70, 80] width 15 height 15
